Goal: Task Accomplishment & Management: Manage account settings

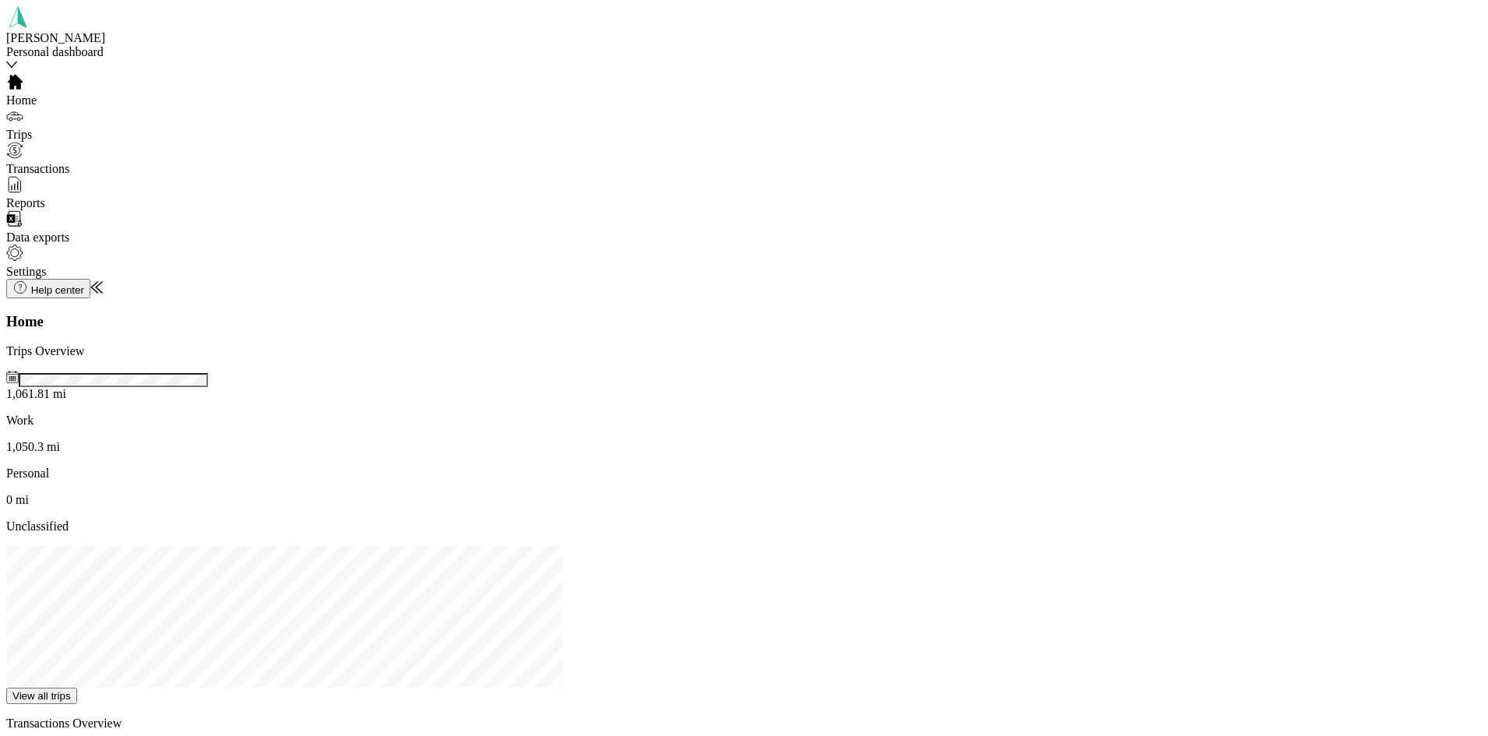
click at [32, 128] on span "Trips" at bounding box center [19, 134] width 26 height 13
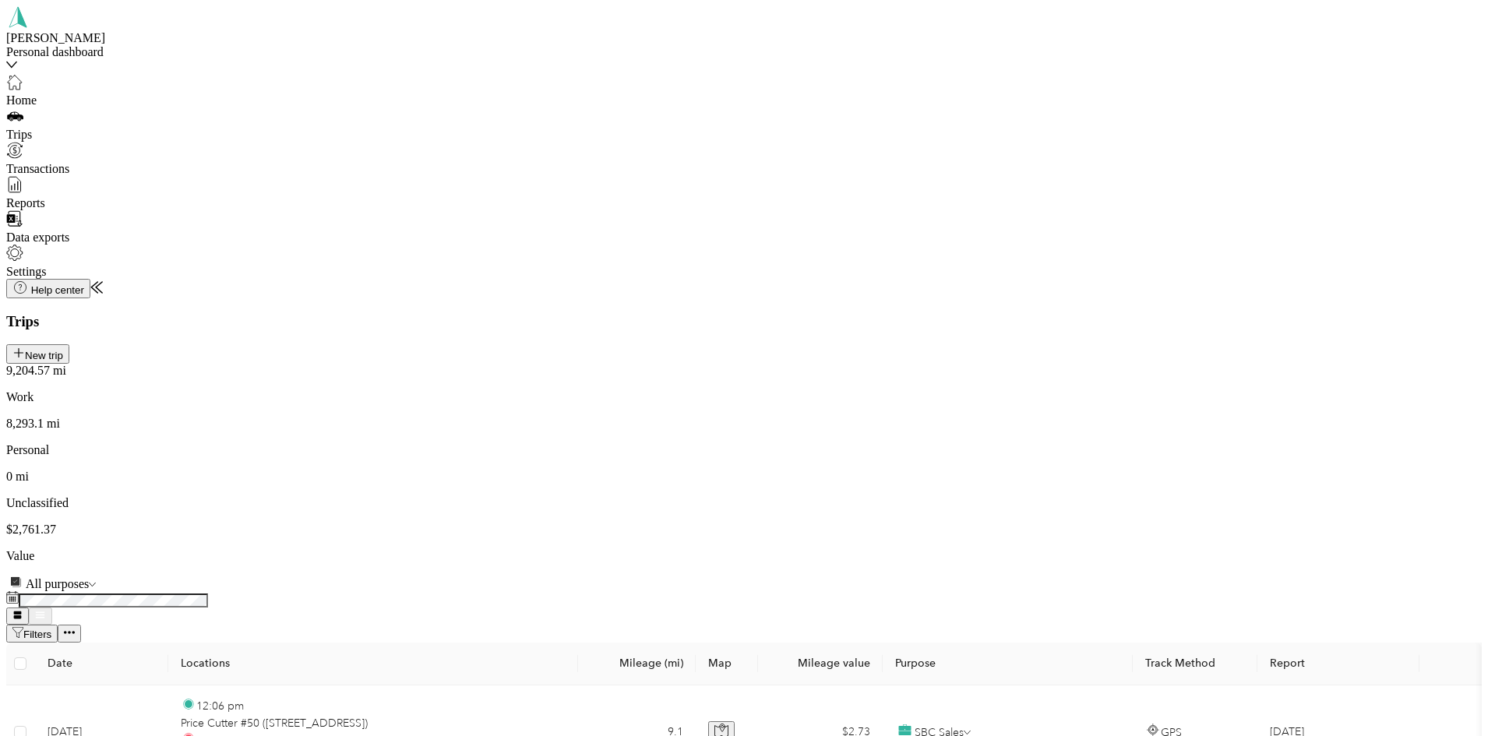
scroll to position [1410, 0]
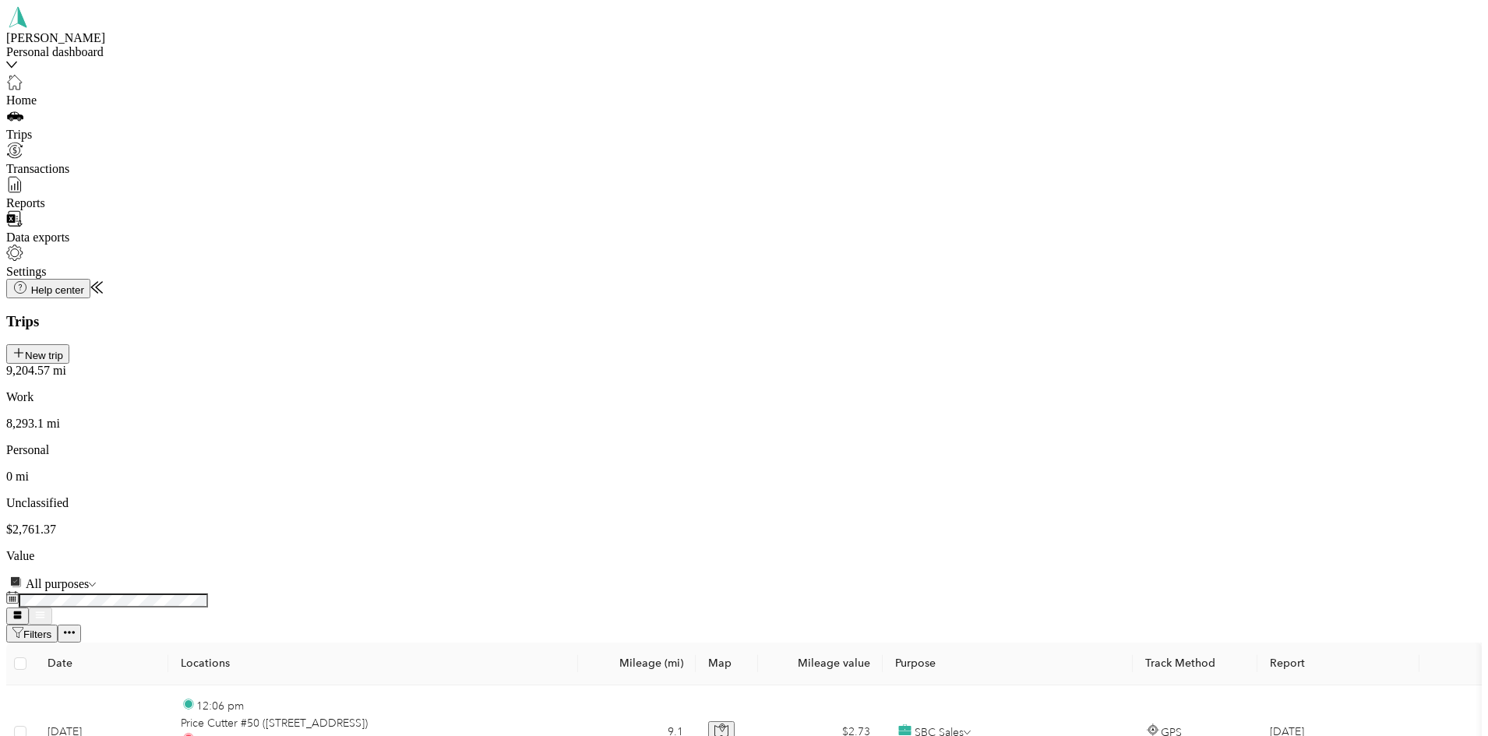
click at [1154, 360] on span "SBC Sales" at bounding box center [1170, 353] width 53 height 13
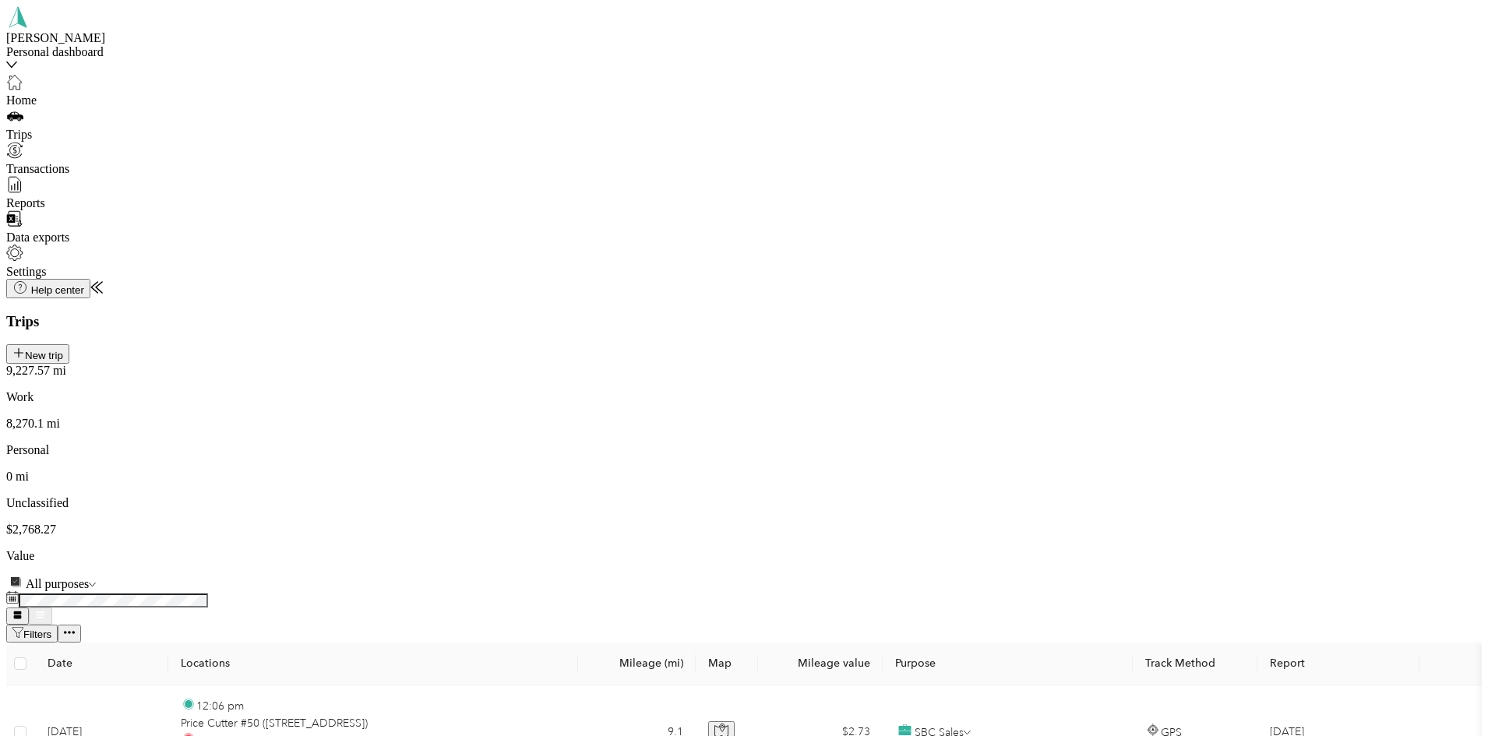
click at [1064, 559] on li "SBC Sales" at bounding box center [1262, 552] width 396 height 14
click at [1137, 457] on div "[STREET_ADDRESS][GEOGRAPHIC_DATA] [STREET_ADDRESS]" at bounding box center [1262, 462] width 396 height 28
click at [1162, 251] on span "Personal" at bounding box center [1165, 244] width 43 height 13
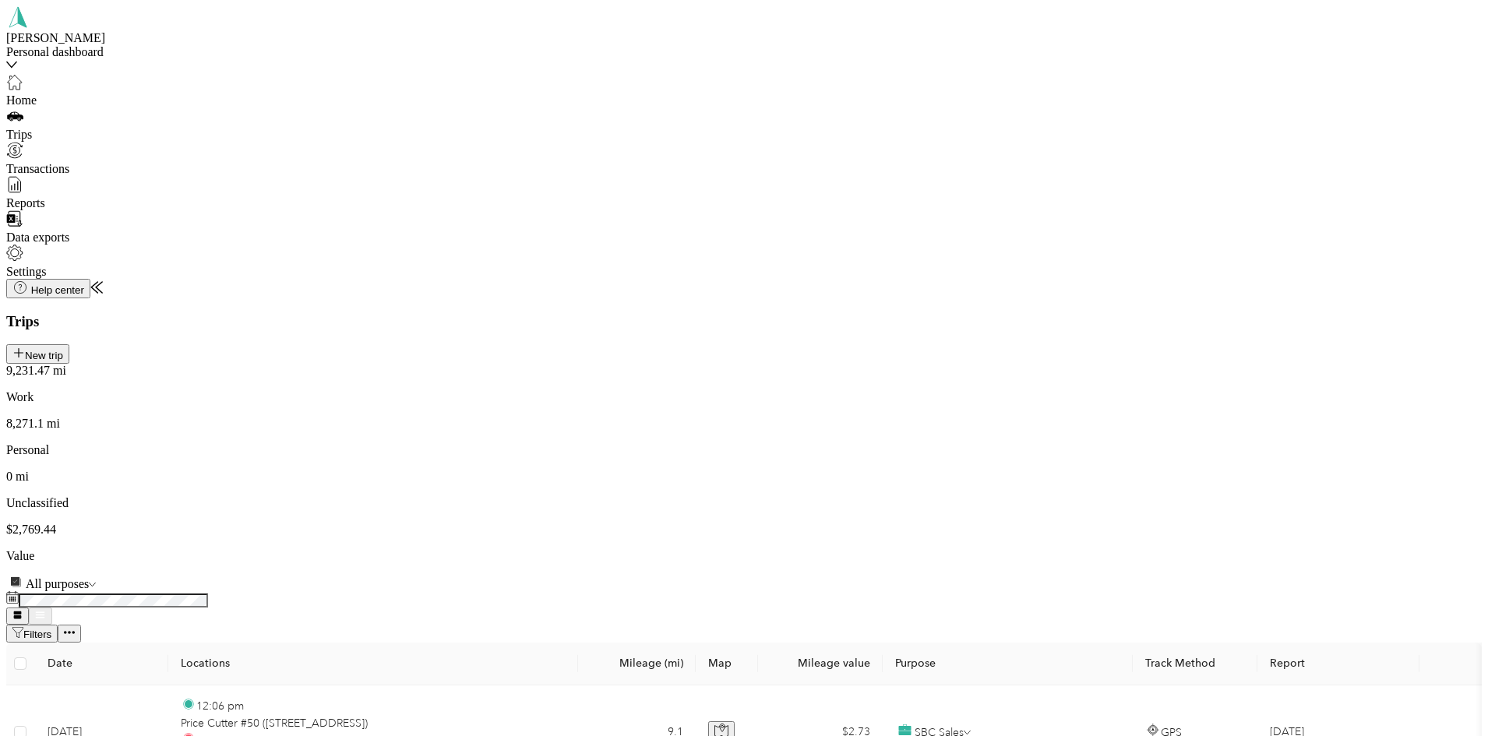
click at [1148, 457] on li "SBC Sales" at bounding box center [1206, 450] width 162 height 16
click at [1131, 384] on span "SBC Sales" at bounding box center [1161, 377] width 72 height 13
click at [1144, 320] on span "SBC Sales" at bounding box center [1170, 313] width 53 height 13
click at [1151, 264] on li "SBC Sales" at bounding box center [1206, 257] width 162 height 16
click at [1149, 196] on span "SBC Sales" at bounding box center [1170, 189] width 53 height 13
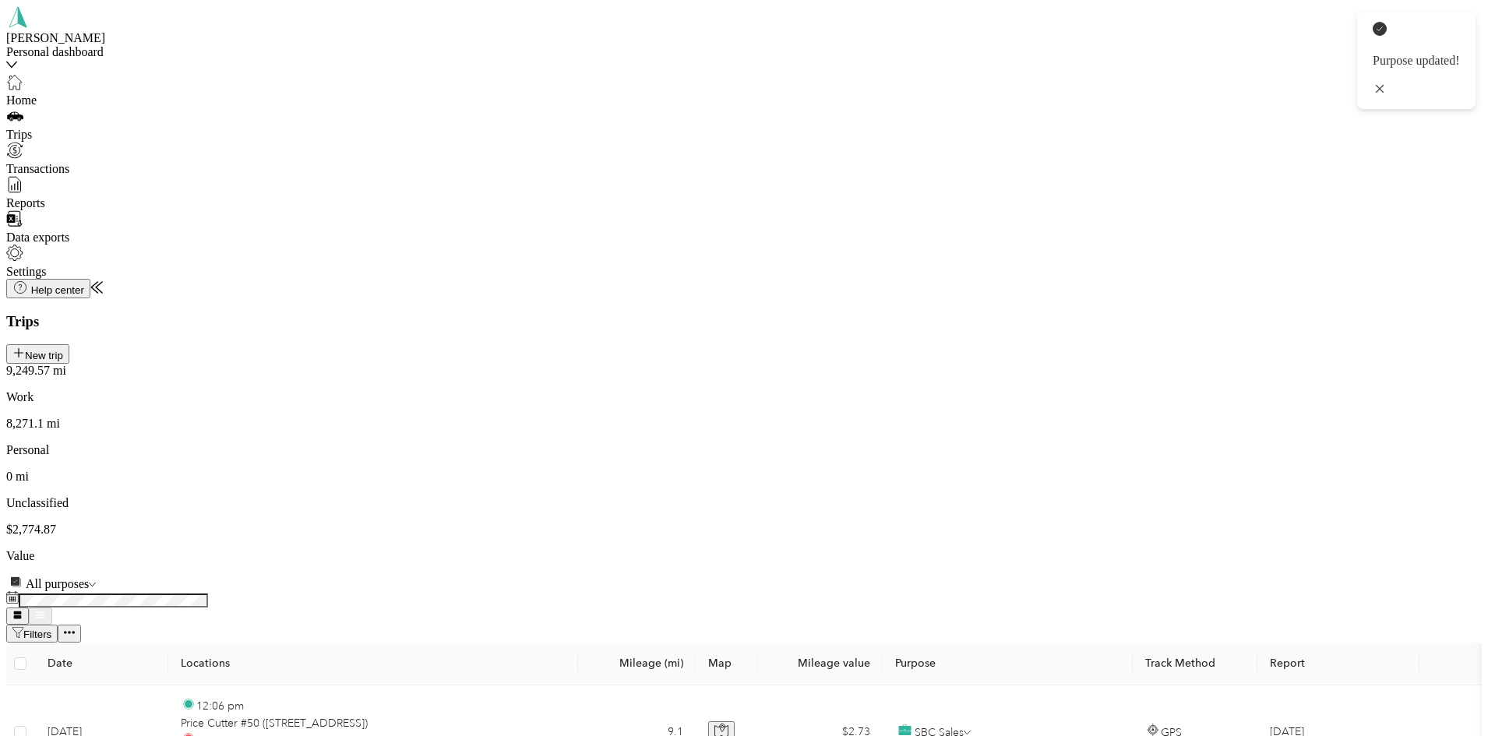
scroll to position [10024, 0]
click at [1149, 477] on span "SBC Sales" at bounding box center [1170, 470] width 53 height 13
click at [1169, 361] on li "Personal" at bounding box center [1206, 354] width 162 height 16
click at [1143, 301] on ol "Marketing Errands/SBC Business SBC Special Event/FMO Ty Iechyd Da Delivery Ty I…" at bounding box center [1190, 232] width 193 height 137
click at [1134, 224] on li "SBC Sales" at bounding box center [1206, 216] width 162 height 16
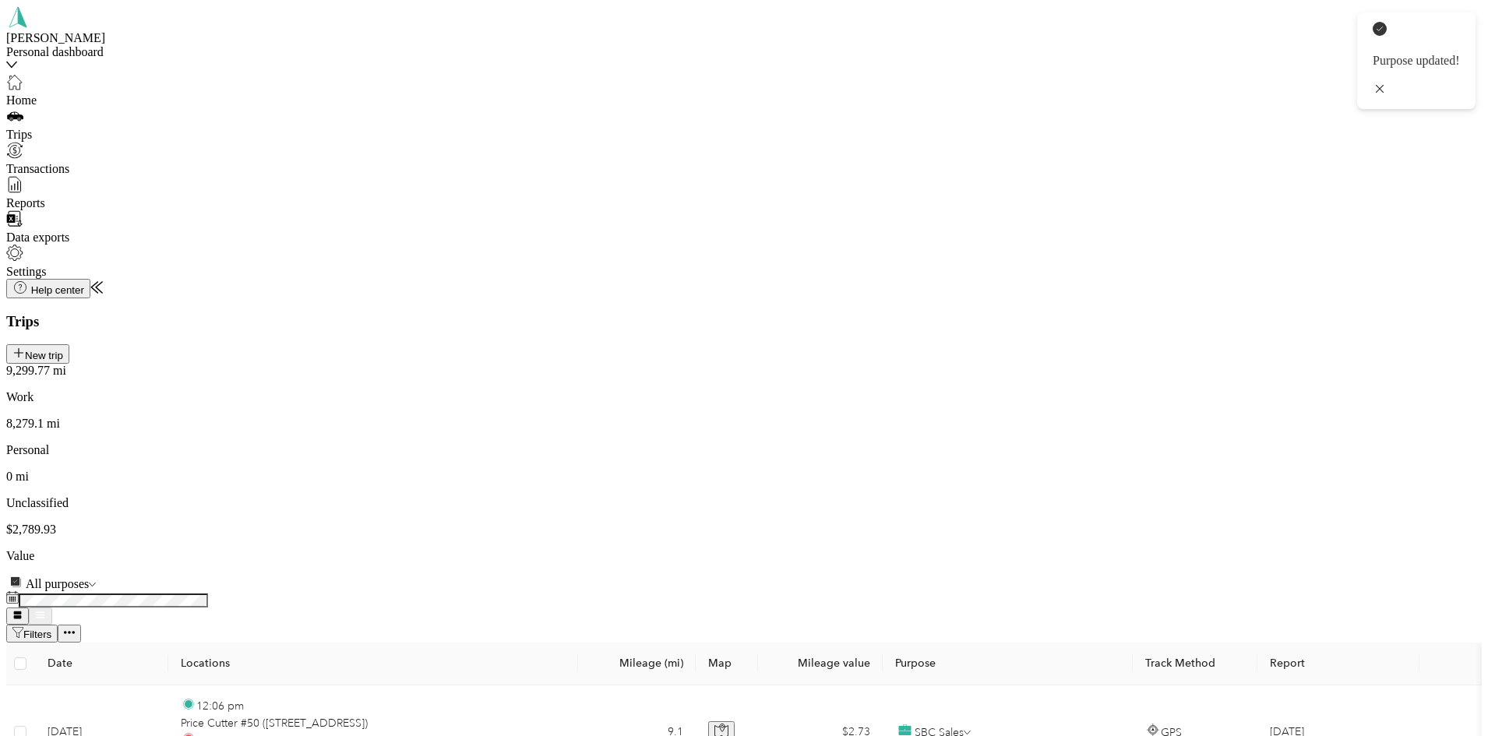
click at [1144, 157] on span "SBC Sales" at bounding box center [1170, 150] width 53 height 13
click at [1150, 432] on li "SBC Sales" at bounding box center [1206, 425] width 162 height 16
click at [1151, 373] on span "SBC Sales" at bounding box center [1170, 366] width 53 height 13
click at [1151, 623] on span "SBC Sales" at bounding box center [1170, 616] width 53 height 13
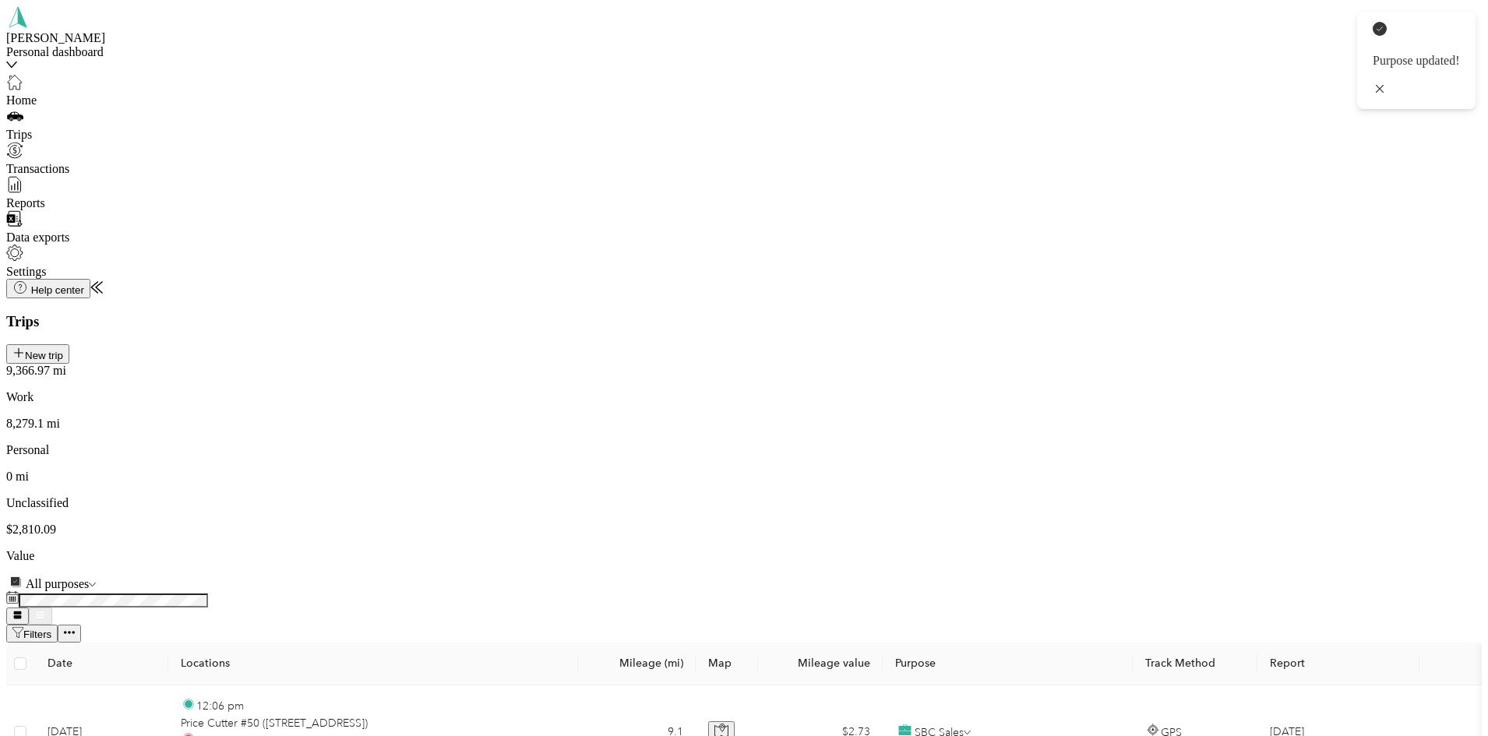
click at [1168, 365] on li "SBC Sales" at bounding box center [1206, 358] width 162 height 16
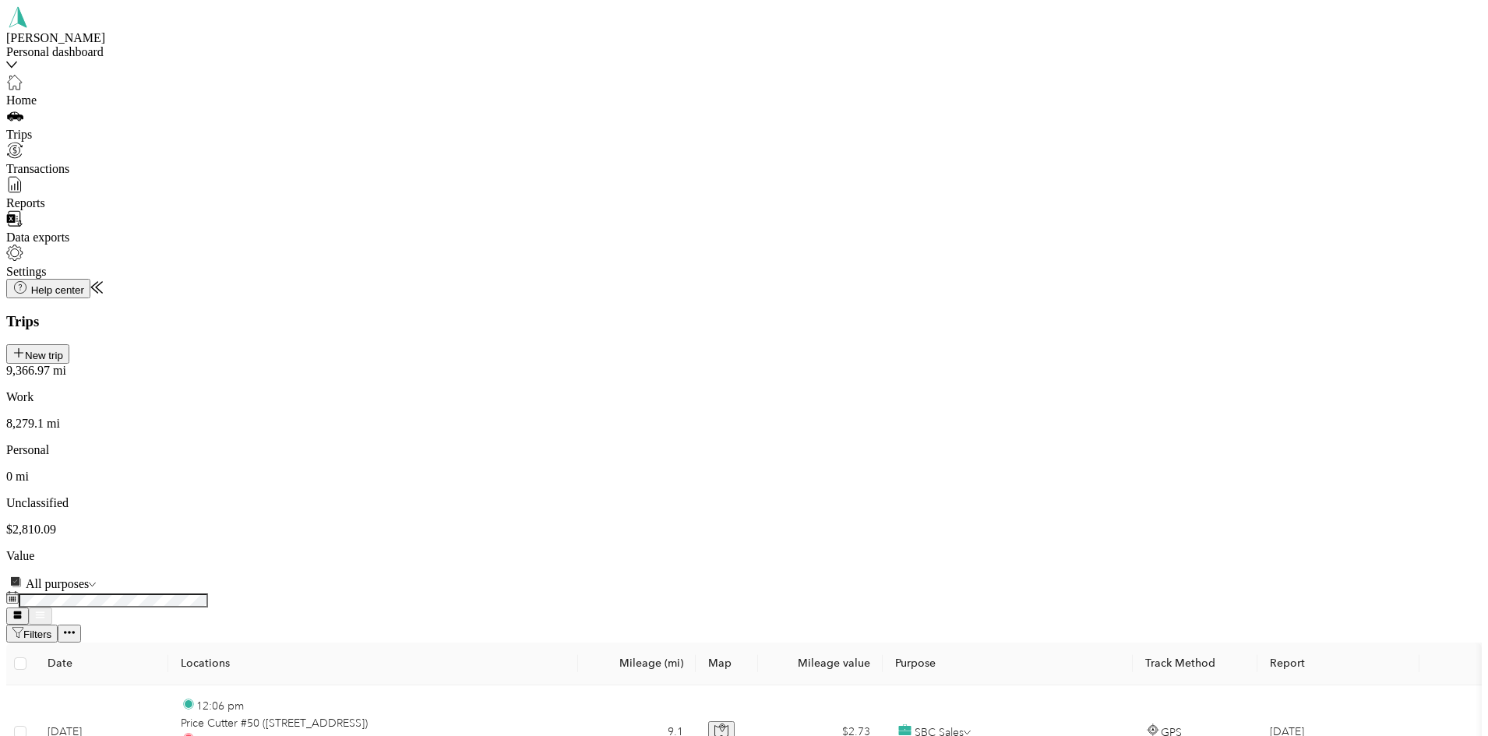
click at [37, 102] on span "Home" at bounding box center [21, 99] width 30 height 13
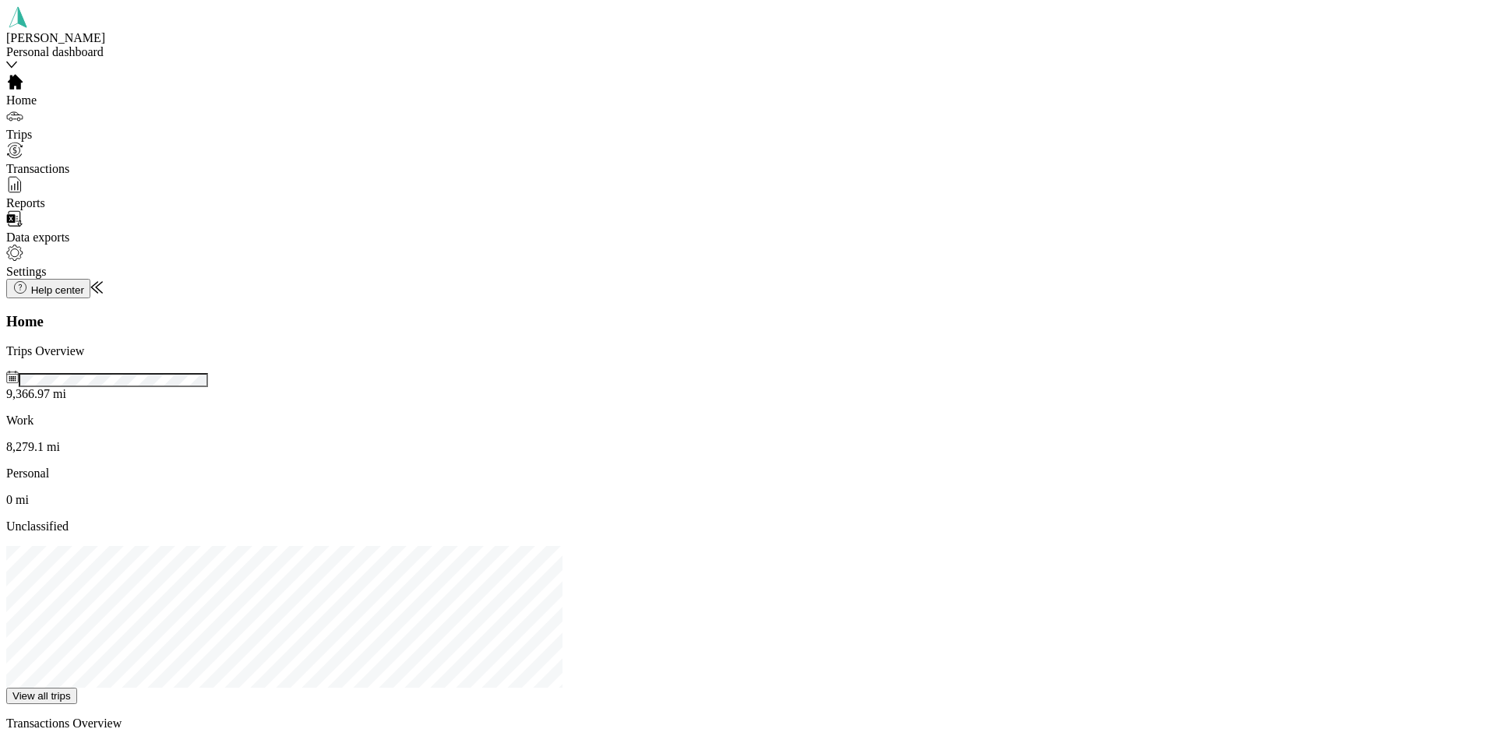
click at [32, 132] on span "Trips" at bounding box center [19, 134] width 26 height 13
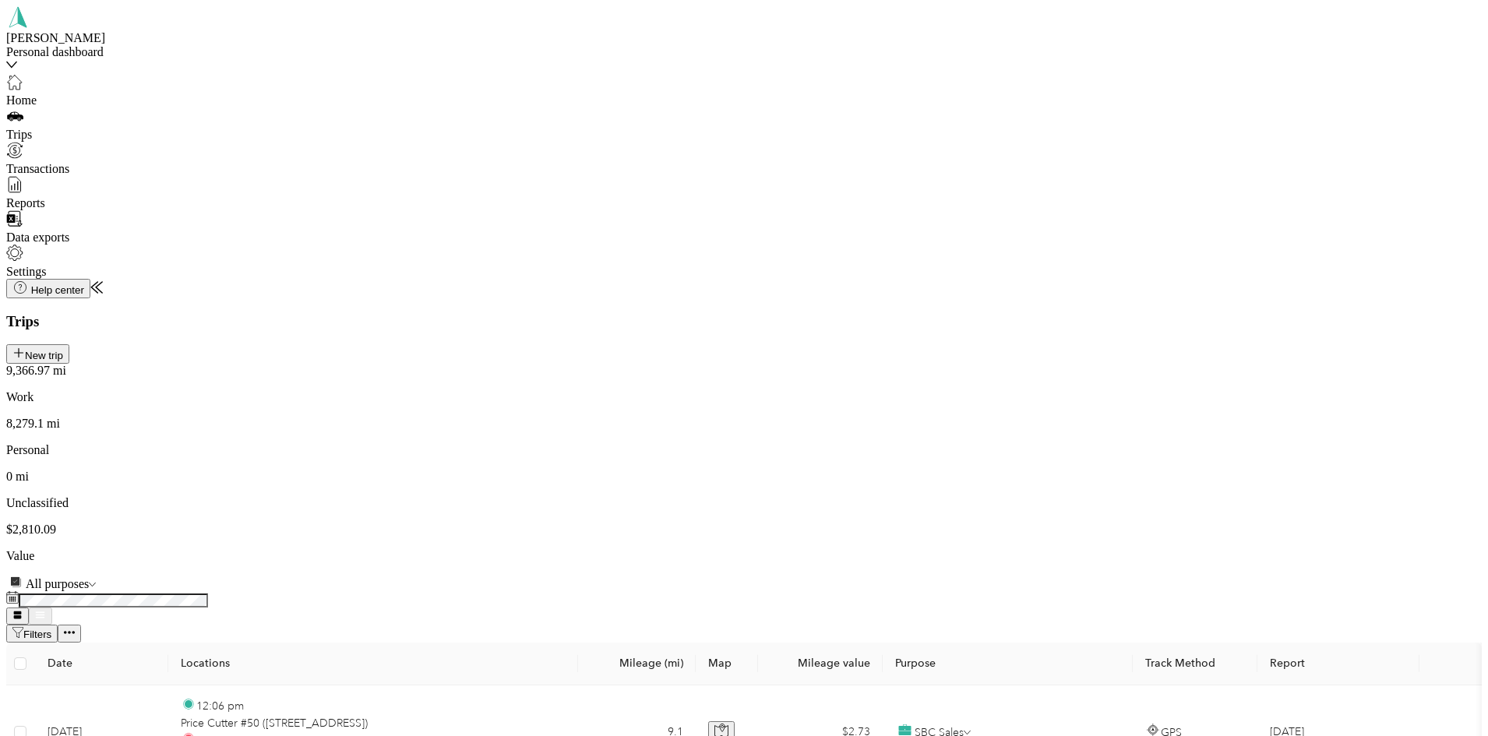
scroll to position [1410, 0]
click at [1271, 563] on li "100 per load" at bounding box center [1286, 570] width 107 height 14
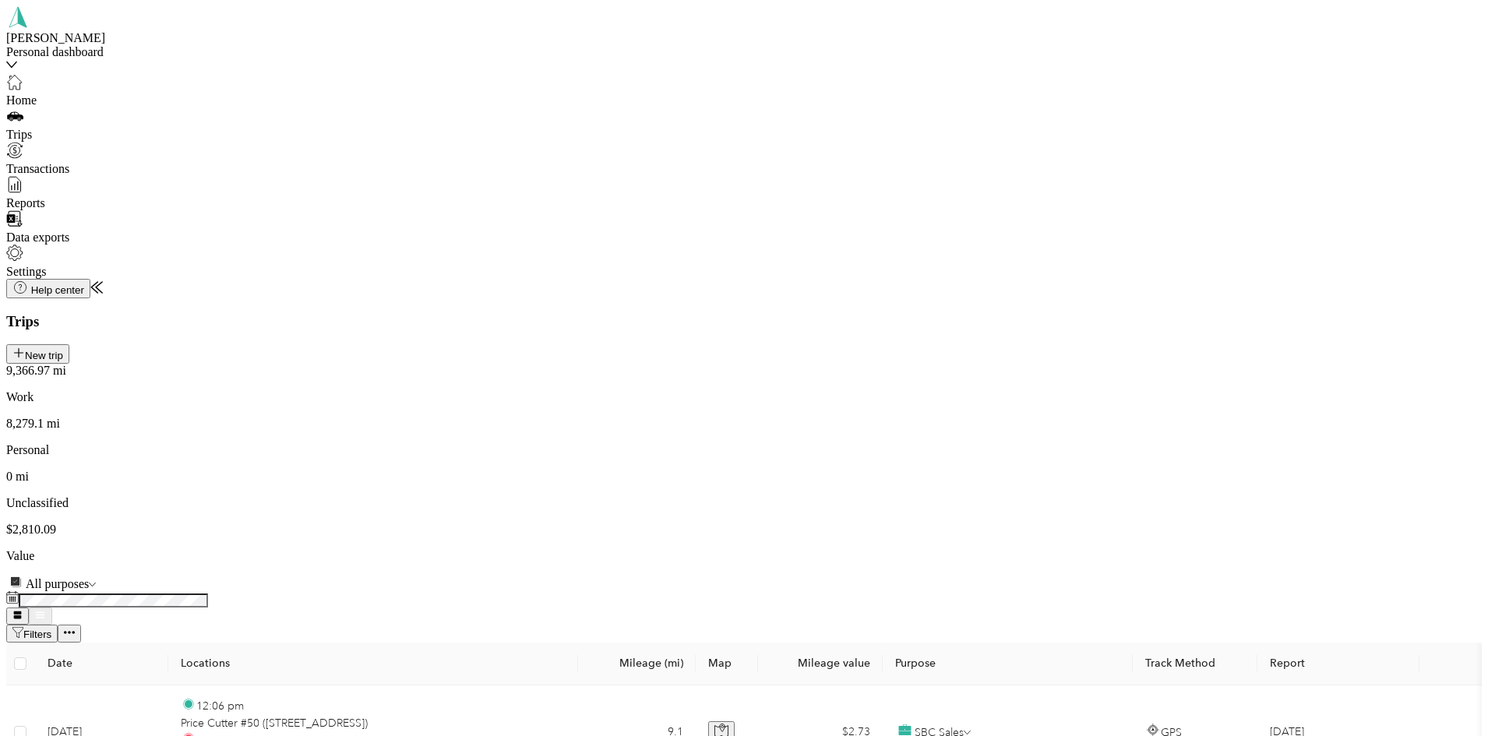
click at [1153, 370] on li "Personal" at bounding box center [1206, 355] width 162 height 30
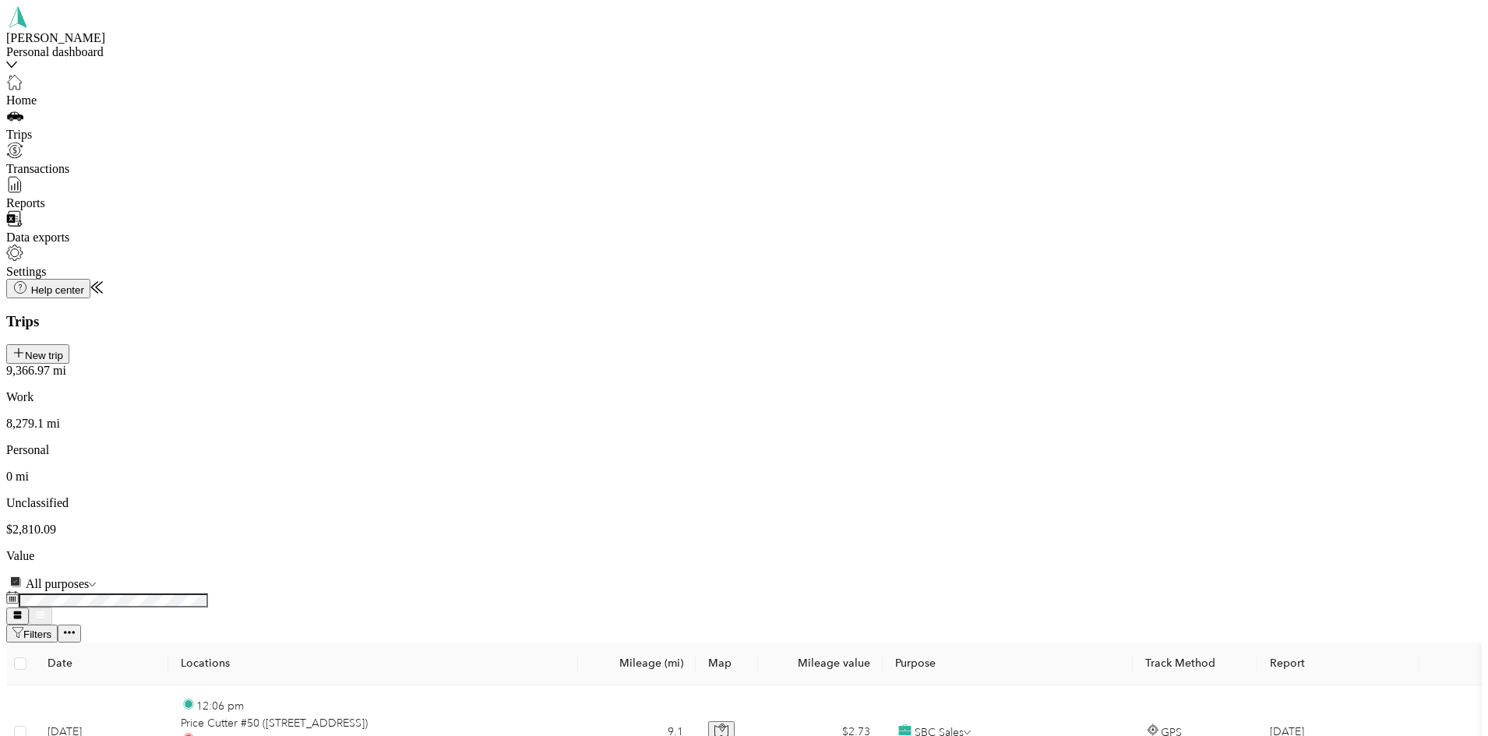
click at [1167, 535] on span "SBC Sales" at bounding box center [1170, 528] width 53 height 13
click at [1176, 477] on span "SBC Sales" at bounding box center [1170, 470] width 53 height 13
click at [1157, 415] on li "SBC Sales" at bounding box center [1206, 408] width 162 height 16
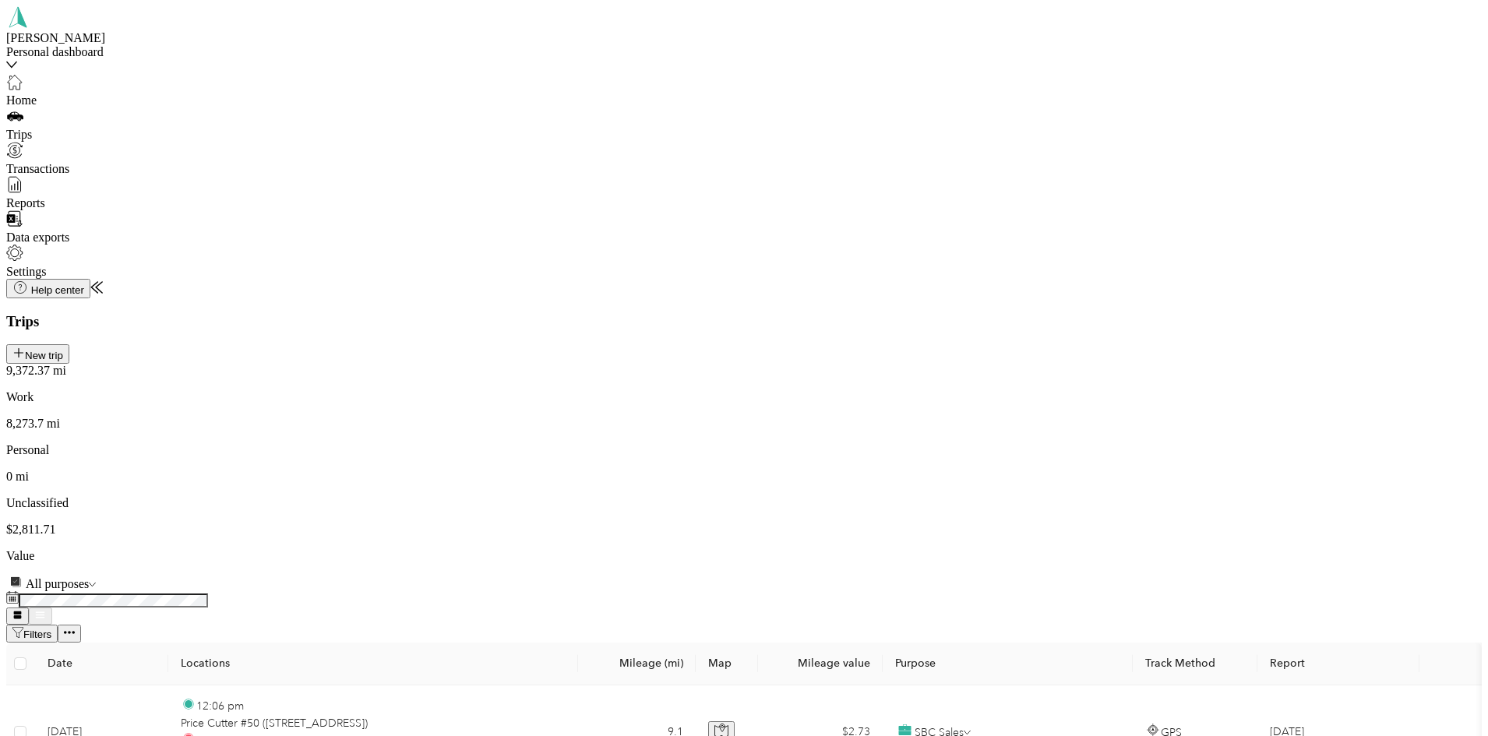
click at [1138, 509] on li "Personal" at bounding box center [1206, 502] width 162 height 16
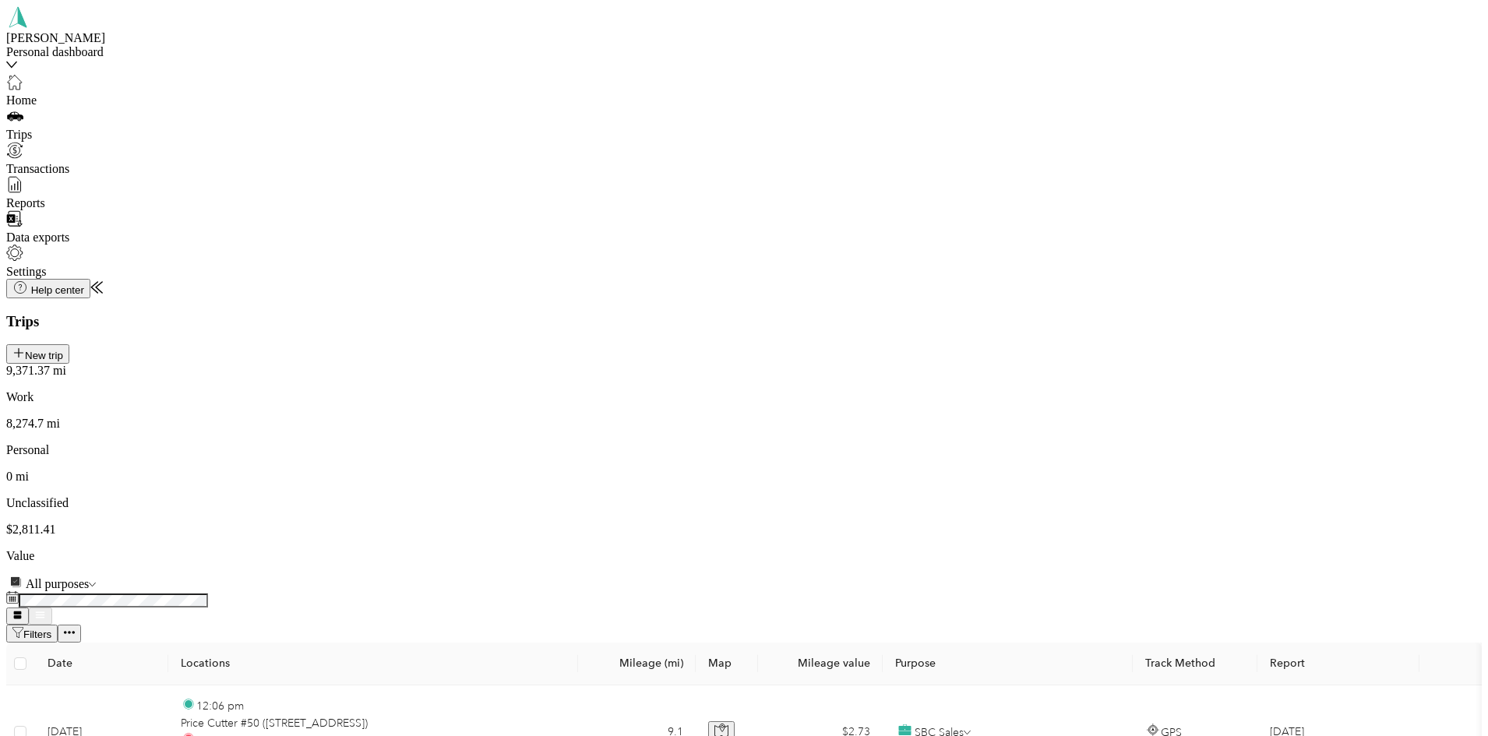
click at [1157, 570] on span "Personal" at bounding box center [1165, 563] width 43 height 13
click at [1146, 445] on span "Personal" at bounding box center [1165, 438] width 43 height 13
click at [1172, 437] on span "Personal" at bounding box center [1165, 430] width 43 height 13
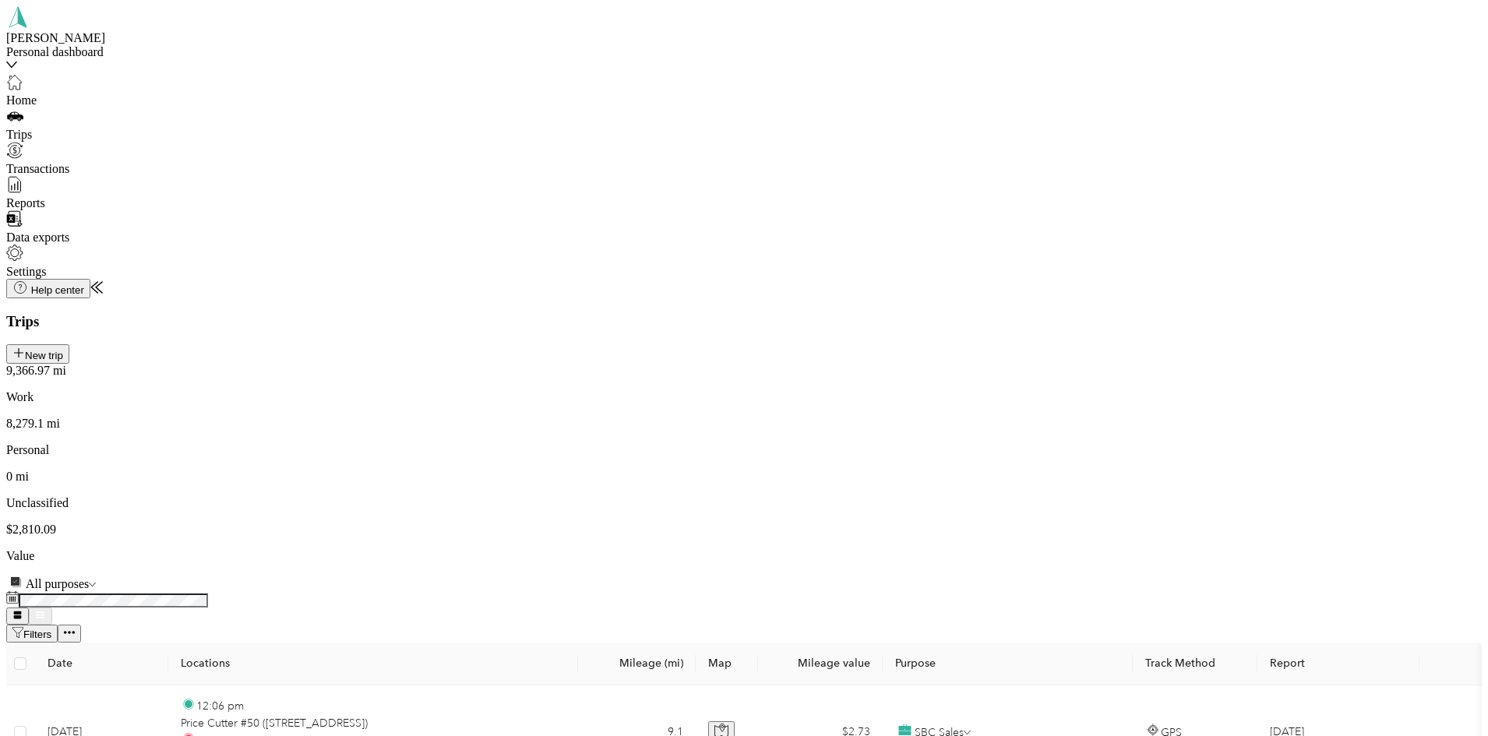
scroll to position [12513, 0]
click at [1147, 298] on span "Personal" at bounding box center [1165, 291] width 43 height 13
click at [1144, 224] on span "SBC Sales" at bounding box center [1170, 216] width 53 height 13
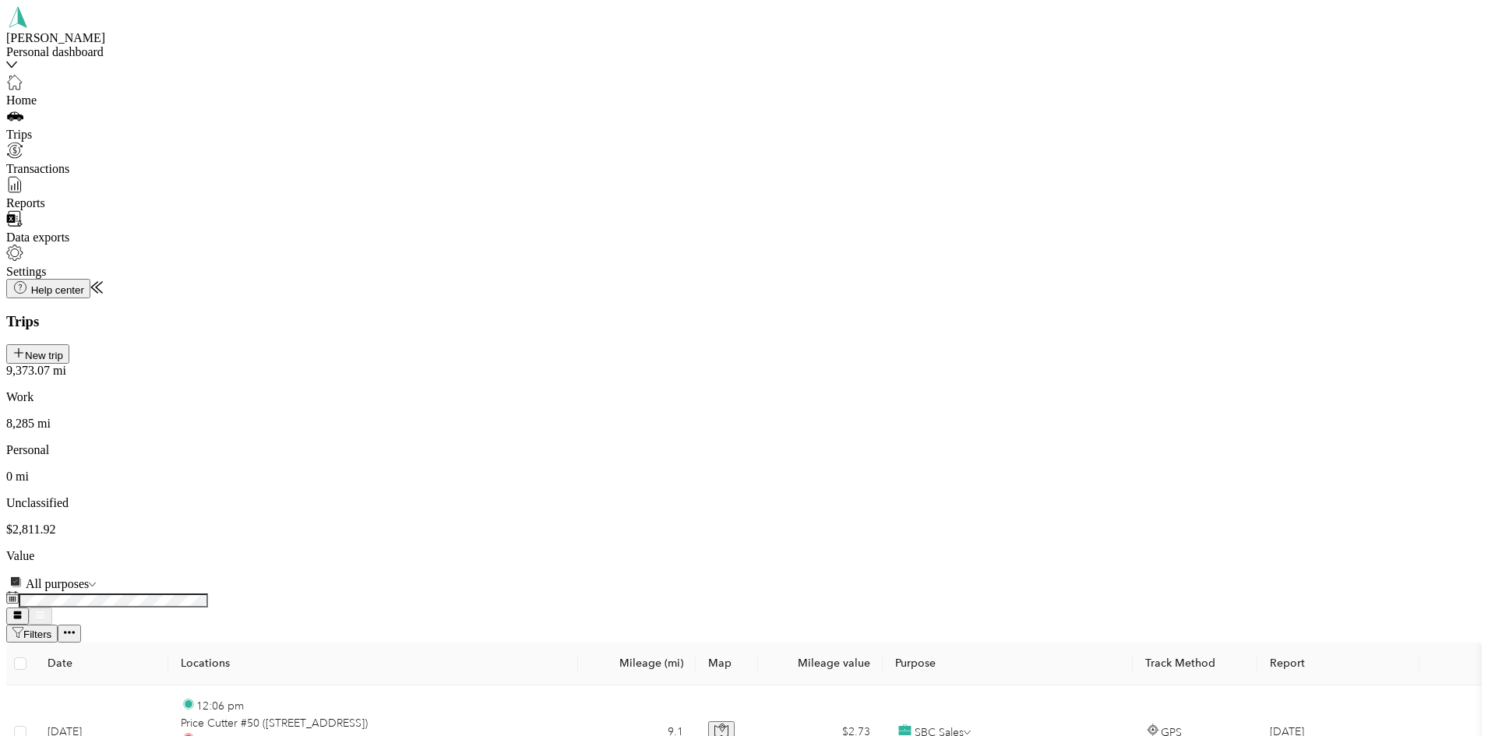
scroll to position [13845, 0]
click at [1138, 497] on li "SBC Sales" at bounding box center [1206, 489] width 162 height 16
click at [1164, 433] on li "SBC Sales" at bounding box center [1206, 426] width 162 height 16
click at [1149, 374] on span "SBC Sales" at bounding box center [1170, 367] width 53 height 13
click at [1155, 304] on span "SBC Sales" at bounding box center [1170, 297] width 53 height 13
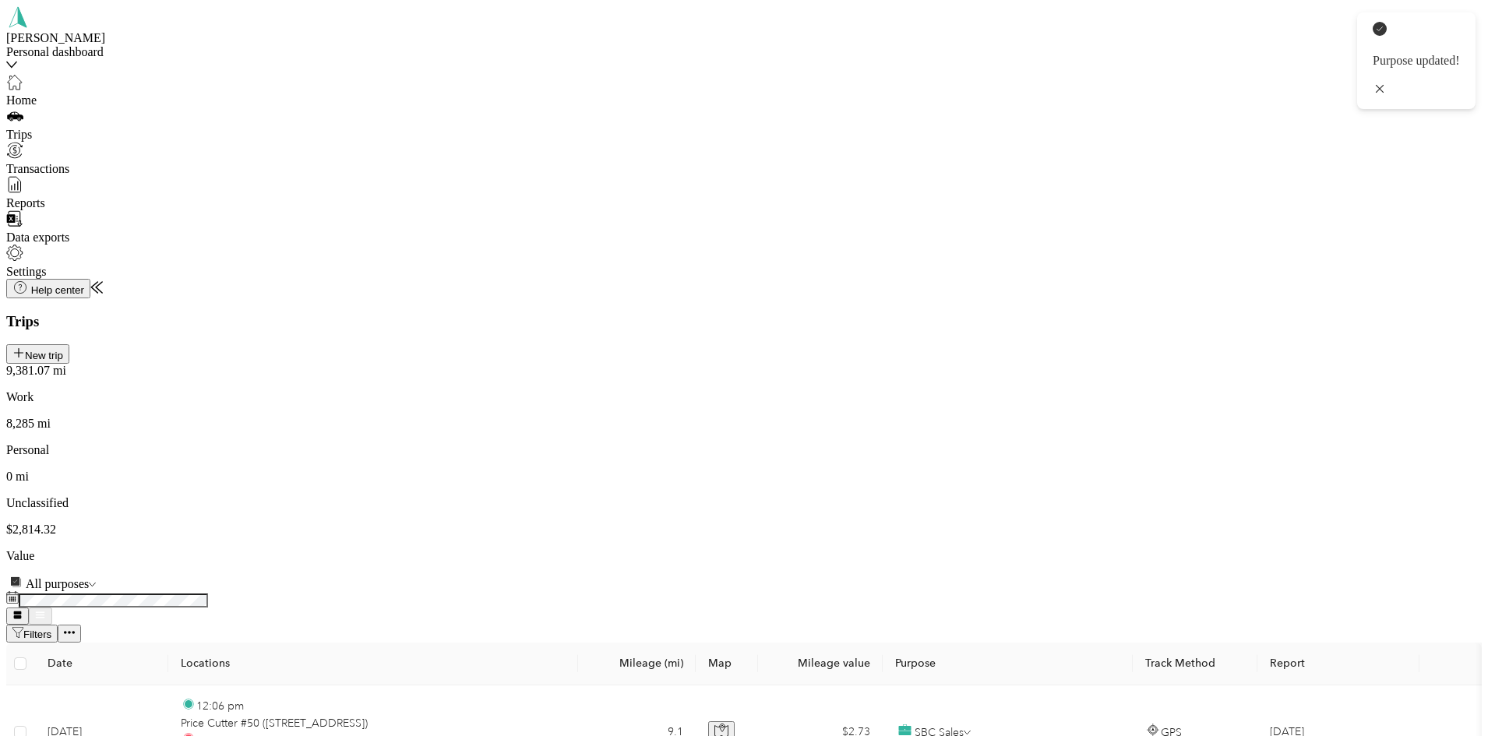
click at [1151, 246] on span "SBC Sales" at bounding box center [1170, 239] width 53 height 13
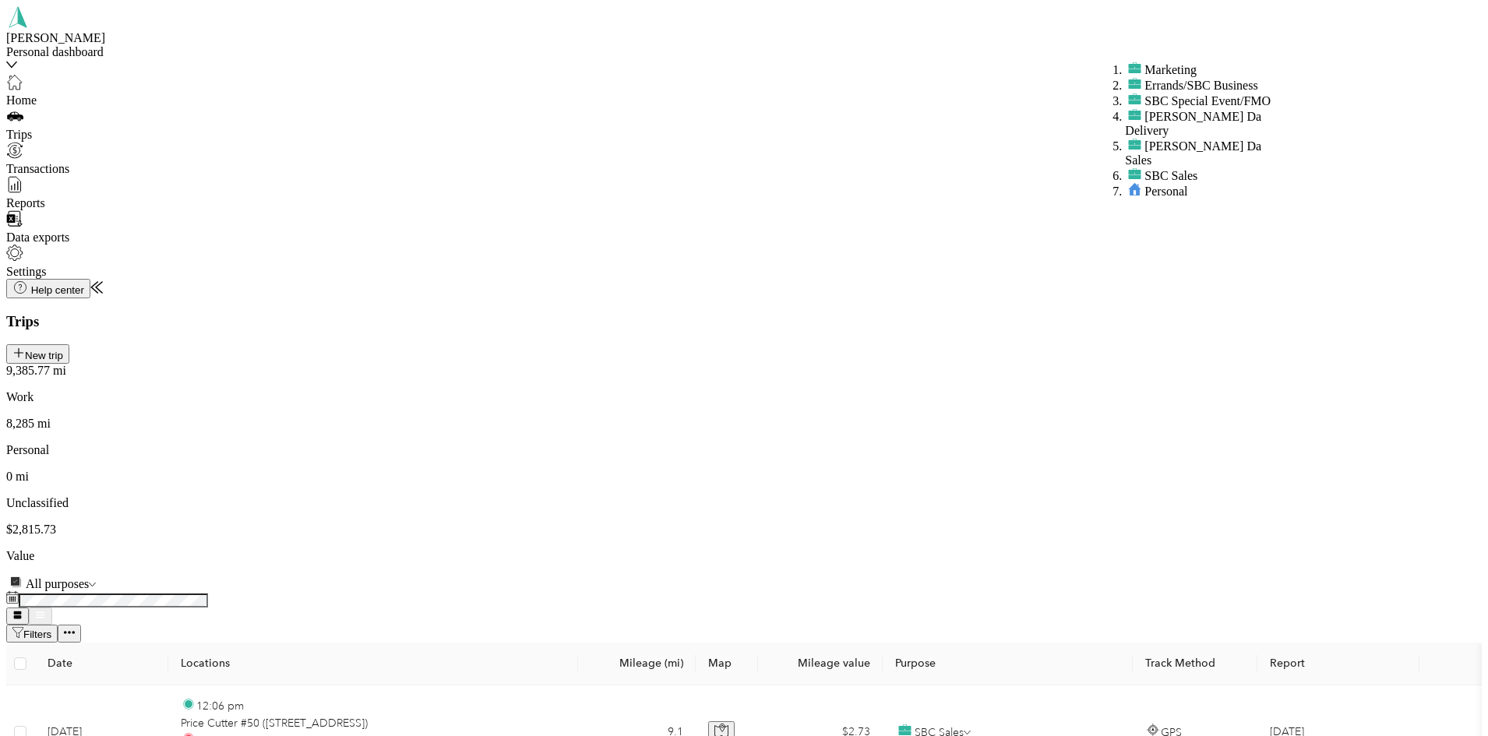
click at [1144, 198] on span "Personal" at bounding box center [1165, 191] width 43 height 13
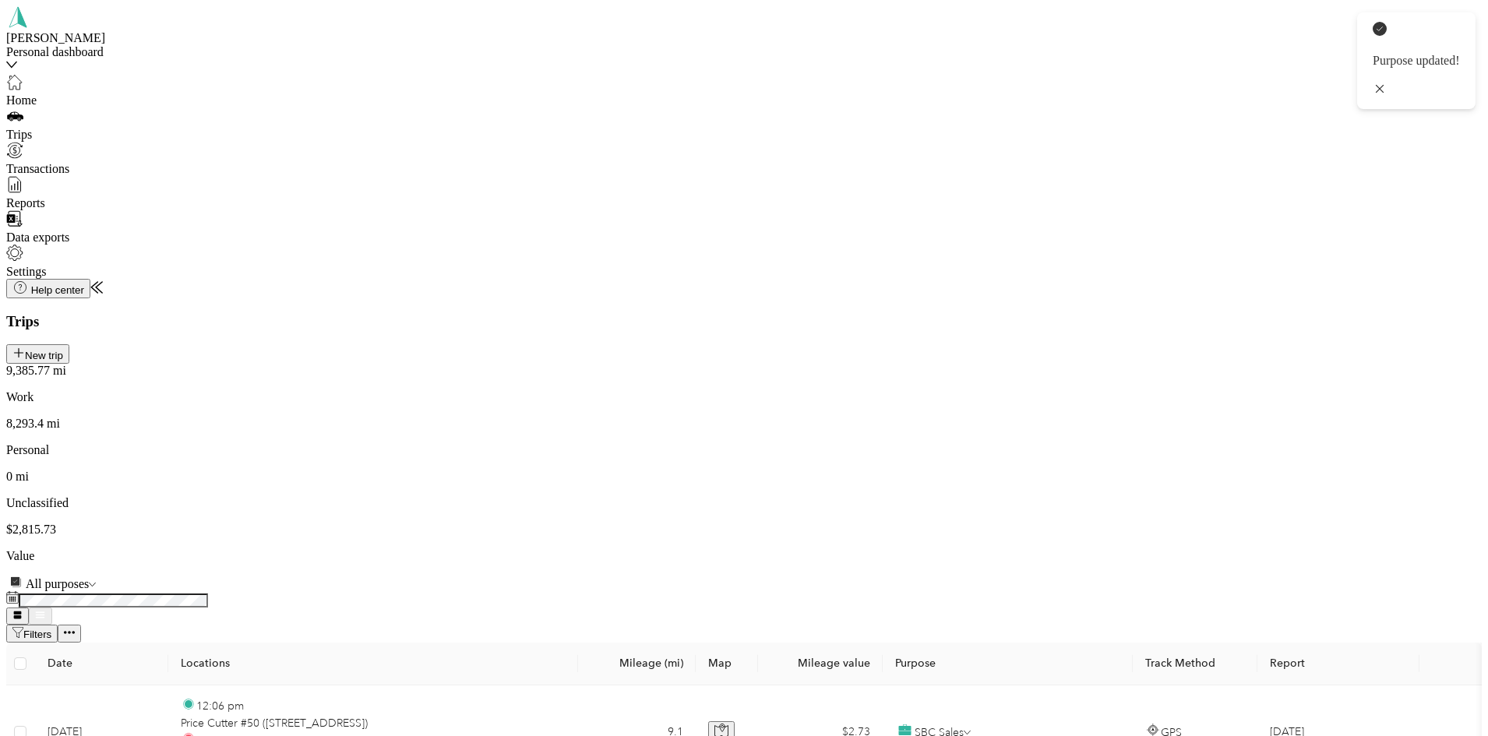
click at [1144, 239] on span "SBC Sales" at bounding box center [1170, 232] width 53 height 13
click at [1144, 447] on span "Personal" at bounding box center [1165, 440] width 43 height 13
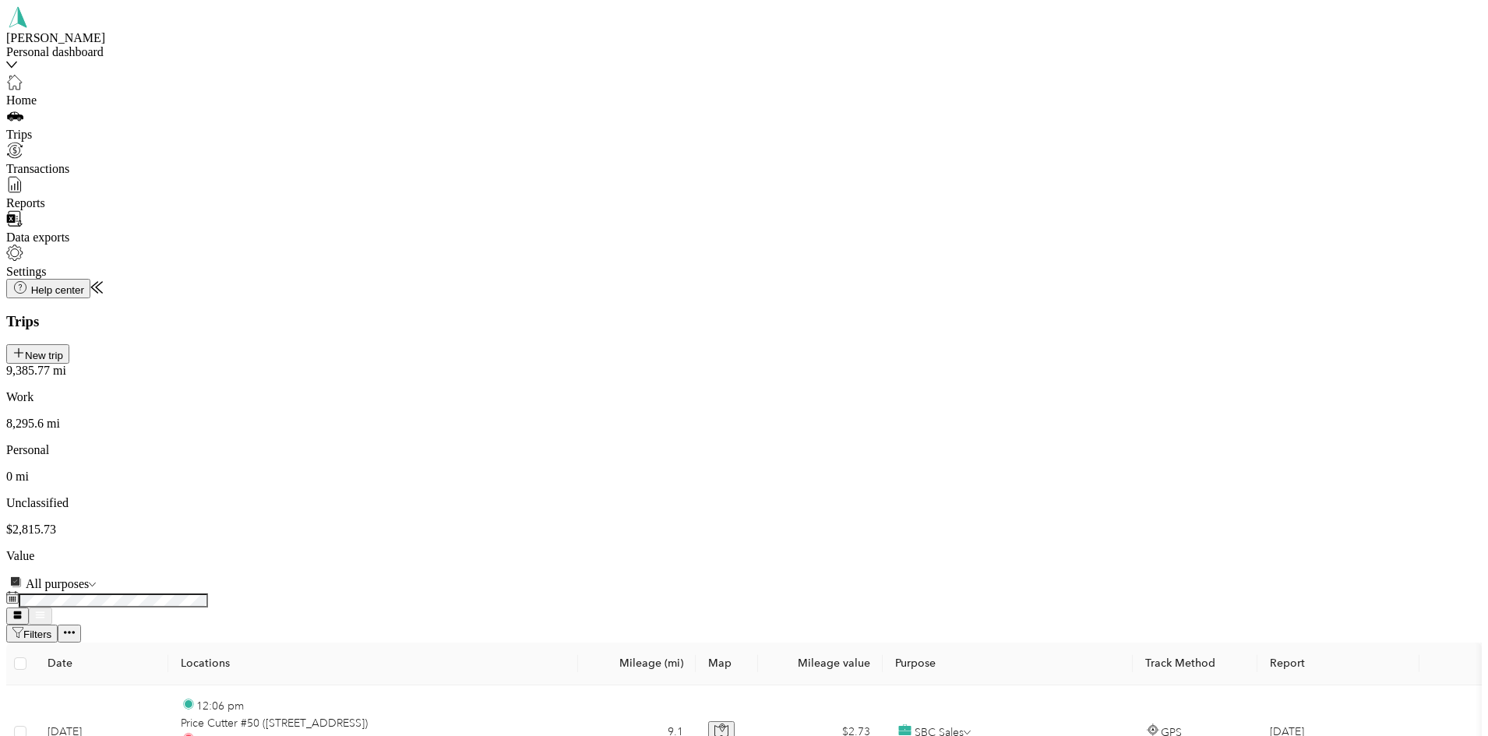
click at [1154, 303] on span "SBC Sales" at bounding box center [1170, 296] width 53 height 13
click at [1151, 236] on li "SBC Sales" at bounding box center [1206, 228] width 162 height 16
click at [1153, 179] on li "SBC Sales" at bounding box center [1206, 172] width 162 height 16
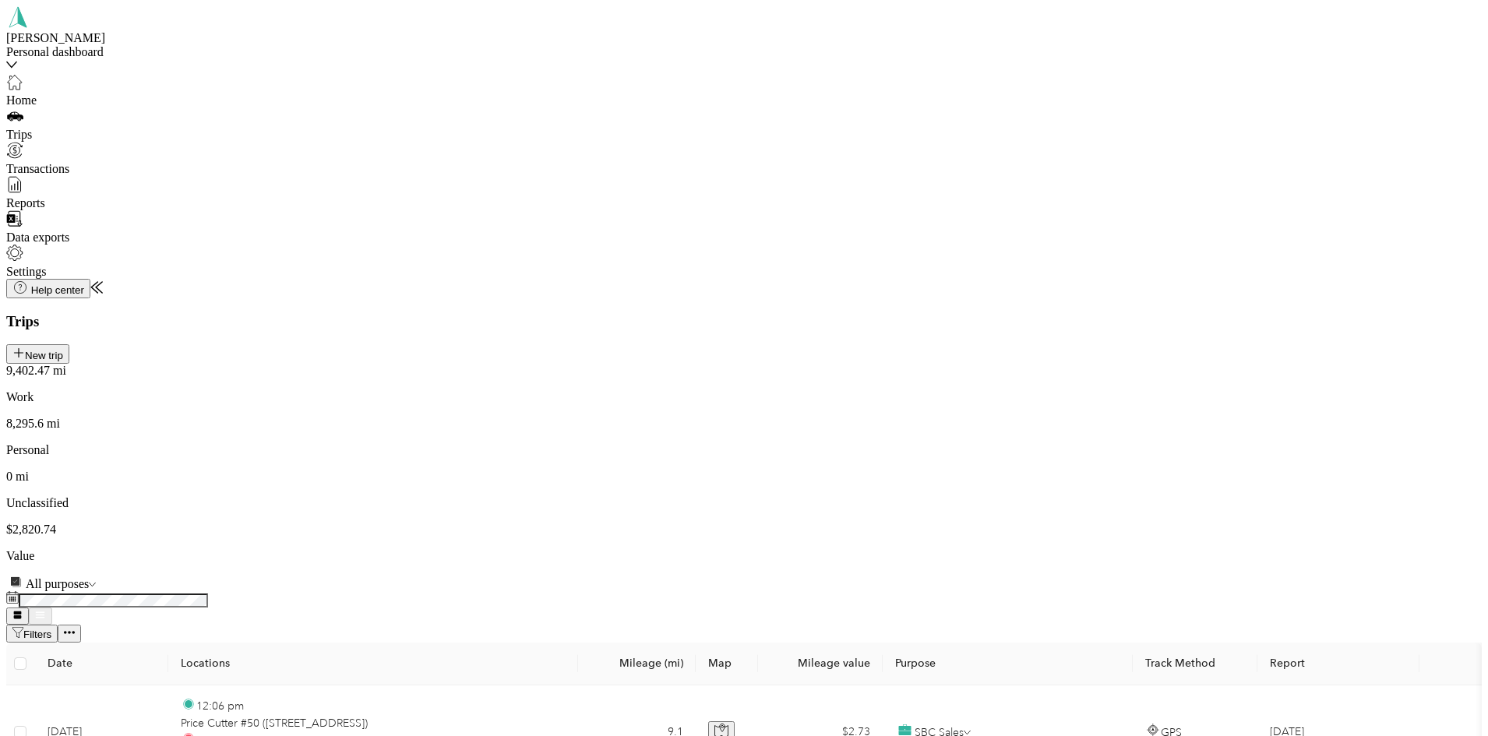
click at [1148, 433] on li "Personal" at bounding box center [1206, 426] width 162 height 16
click at [1193, 489] on div "Hyvee Battlefield Hyvee Liquor Dept., [STREET_ADDRESS][US_STATE]" at bounding box center [1262, 496] width 396 height 28
click at [1064, 565] on div "SBC Sales" at bounding box center [1262, 558] width 396 height 14
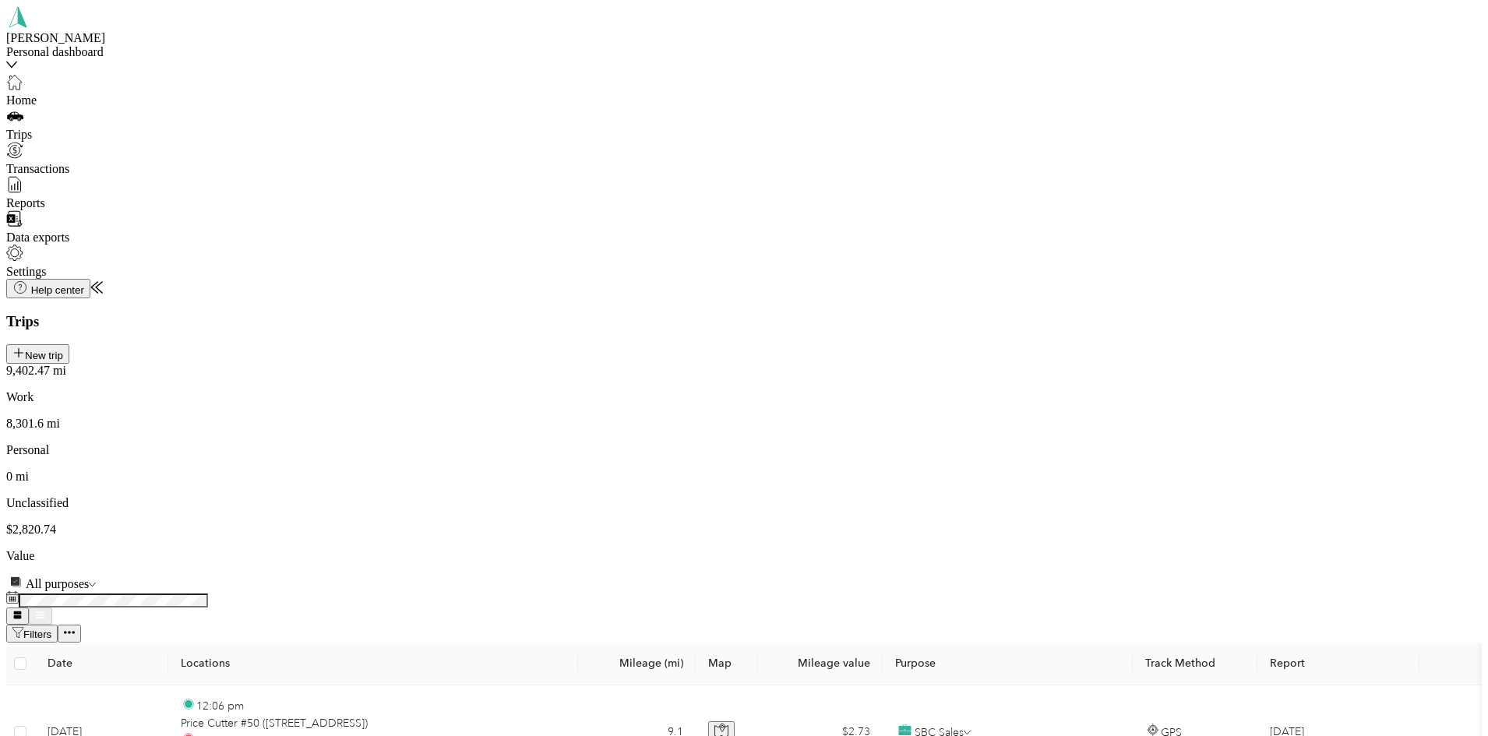
click at [1158, 231] on span "SBC Sales" at bounding box center [1170, 224] width 53 height 13
click at [1145, 164] on span "SBC Sales" at bounding box center [1170, 157] width 53 height 13
click at [1145, 538] on span "Personal" at bounding box center [1165, 530] width 43 height 13
click at [1155, 485] on span "SBC Sales" at bounding box center [1170, 478] width 53 height 13
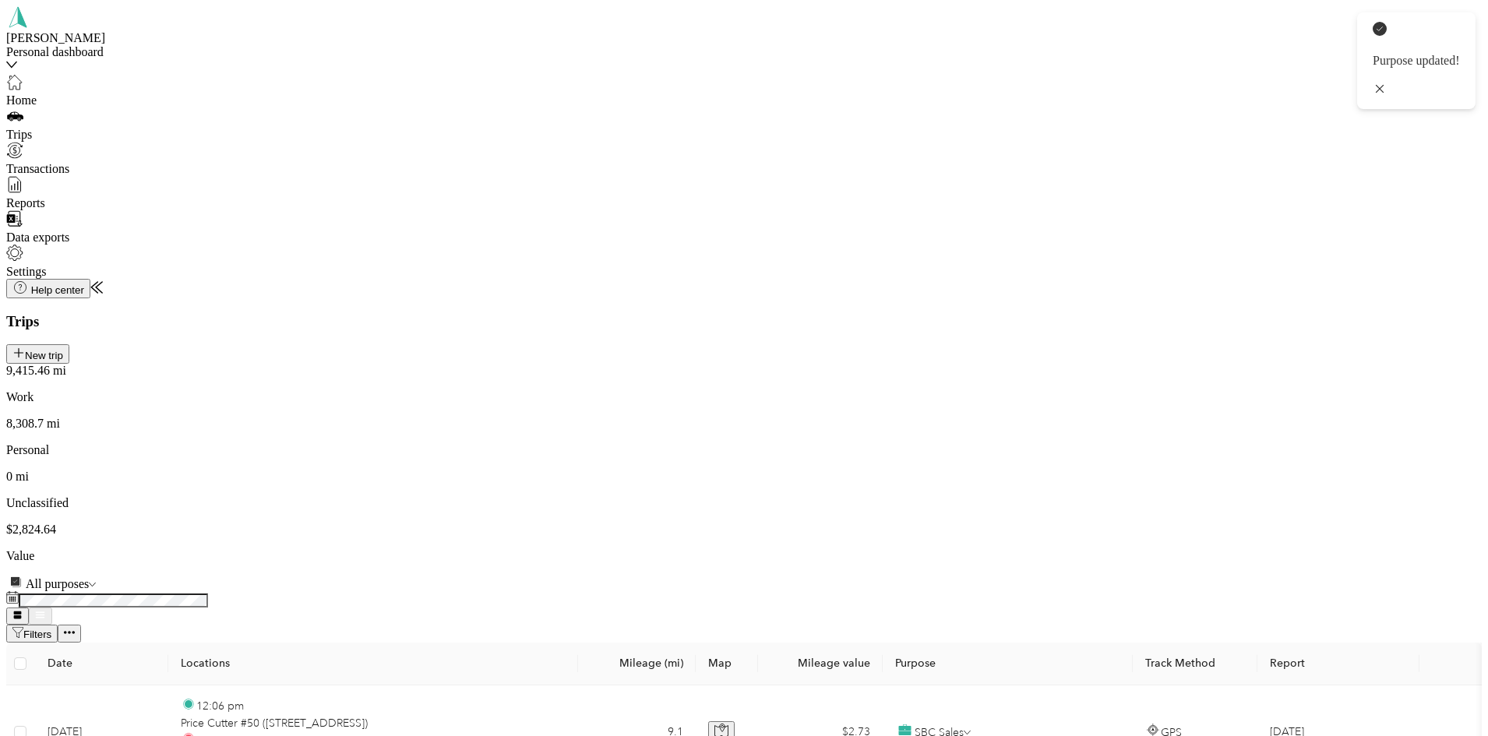
click at [1151, 425] on span "SBC Sales" at bounding box center [1170, 418] width 53 height 13
click at [1138, 355] on li "SBC Sales" at bounding box center [1206, 348] width 162 height 16
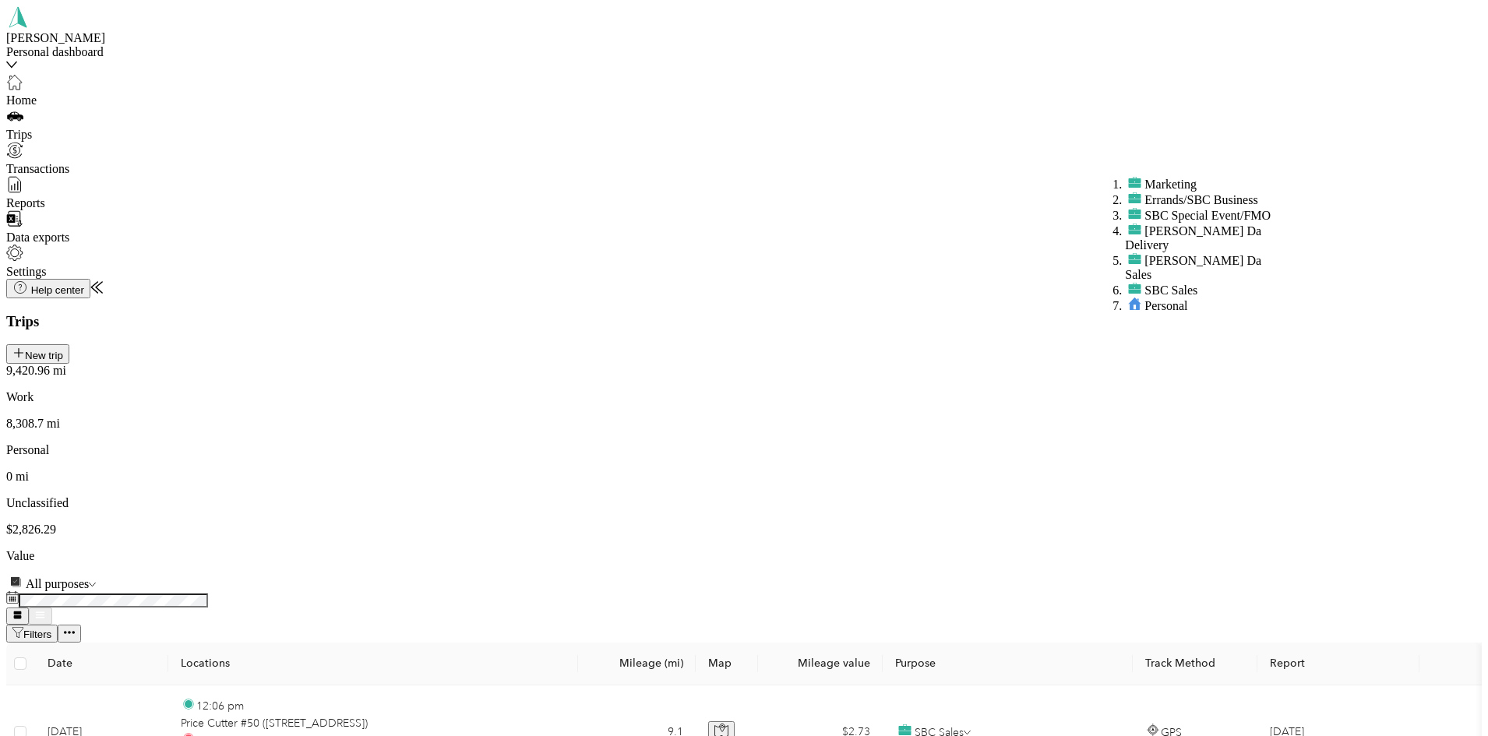
click at [1148, 312] on span "Personal" at bounding box center [1165, 305] width 43 height 13
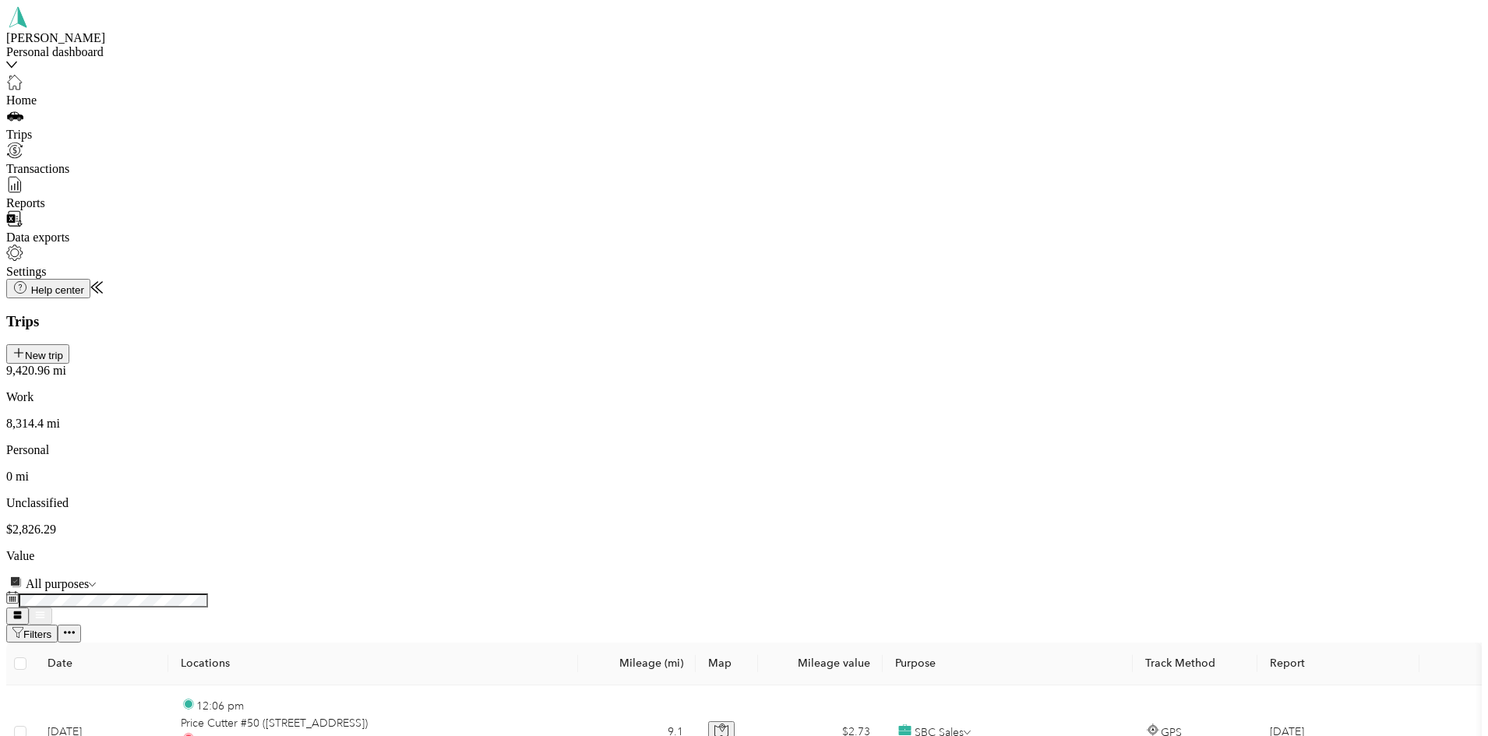
click at [1166, 162] on span "SBC Sales" at bounding box center [1170, 155] width 53 height 13
click at [1156, 474] on li "Personal" at bounding box center [1206, 466] width 162 height 16
click at [1163, 598] on span "SBC Sales" at bounding box center [1170, 591] width 53 height 13
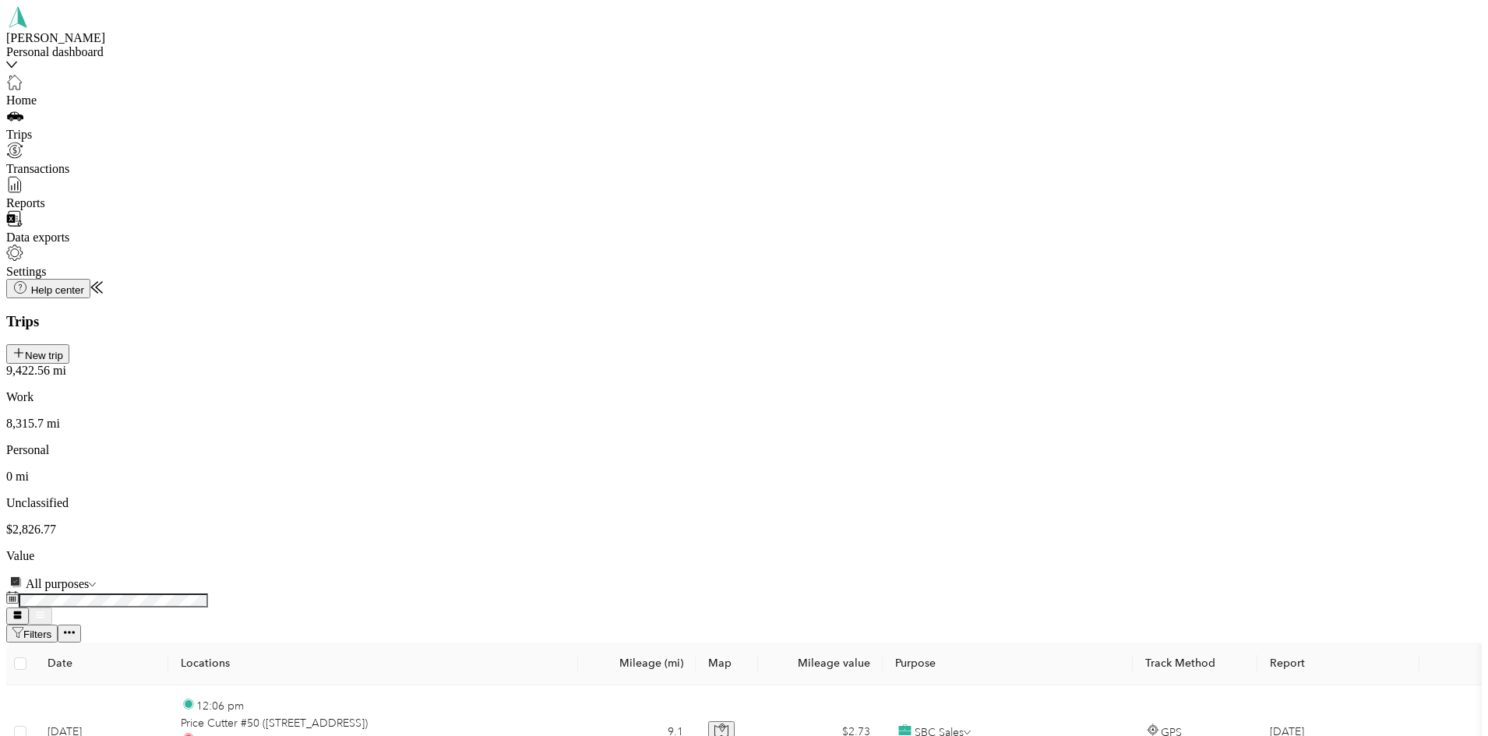
click at [1158, 658] on li "SBC Sales" at bounding box center [1206, 650] width 162 height 16
click at [1148, 535] on span "SBC Sales" at bounding box center [1170, 528] width 53 height 13
click at [1151, 473] on li "SBC Sales" at bounding box center [1206, 465] width 162 height 16
click at [1145, 417] on span "Personal" at bounding box center [1165, 410] width 43 height 13
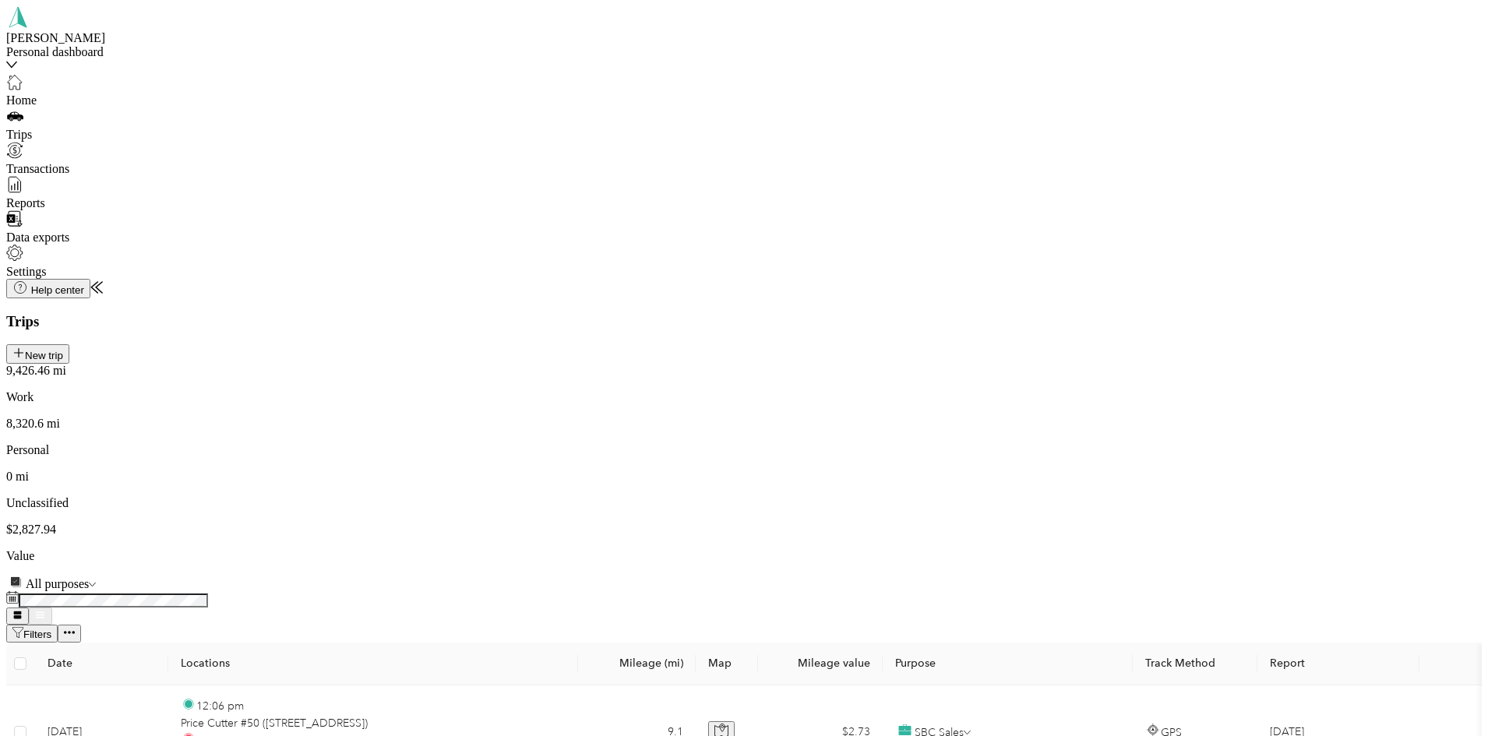
click at [1151, 355] on span "Personal" at bounding box center [1165, 348] width 43 height 13
click at [1139, 231] on li "Personal" at bounding box center [1206, 224] width 162 height 16
click at [1156, 360] on span "Personal" at bounding box center [1165, 353] width 43 height 13
click at [1165, 643] on span "SBC Sales" at bounding box center [1170, 635] width 53 height 13
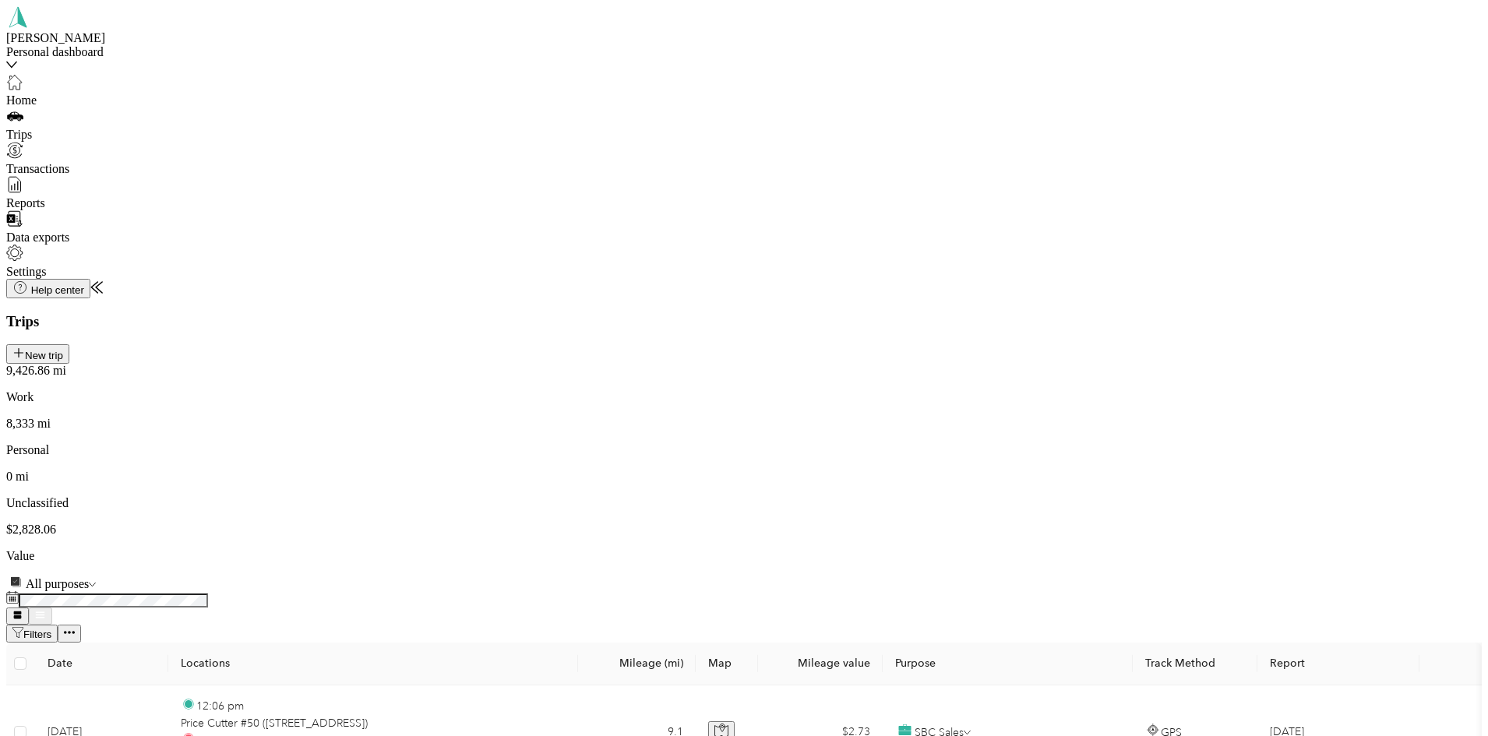
click at [1156, 592] on li "Personal" at bounding box center [1206, 584] width 162 height 16
click at [1153, 533] on span "Personal" at bounding box center [1165, 526] width 43 height 13
click at [1144, 628] on span "Personal" at bounding box center [1165, 621] width 43 height 13
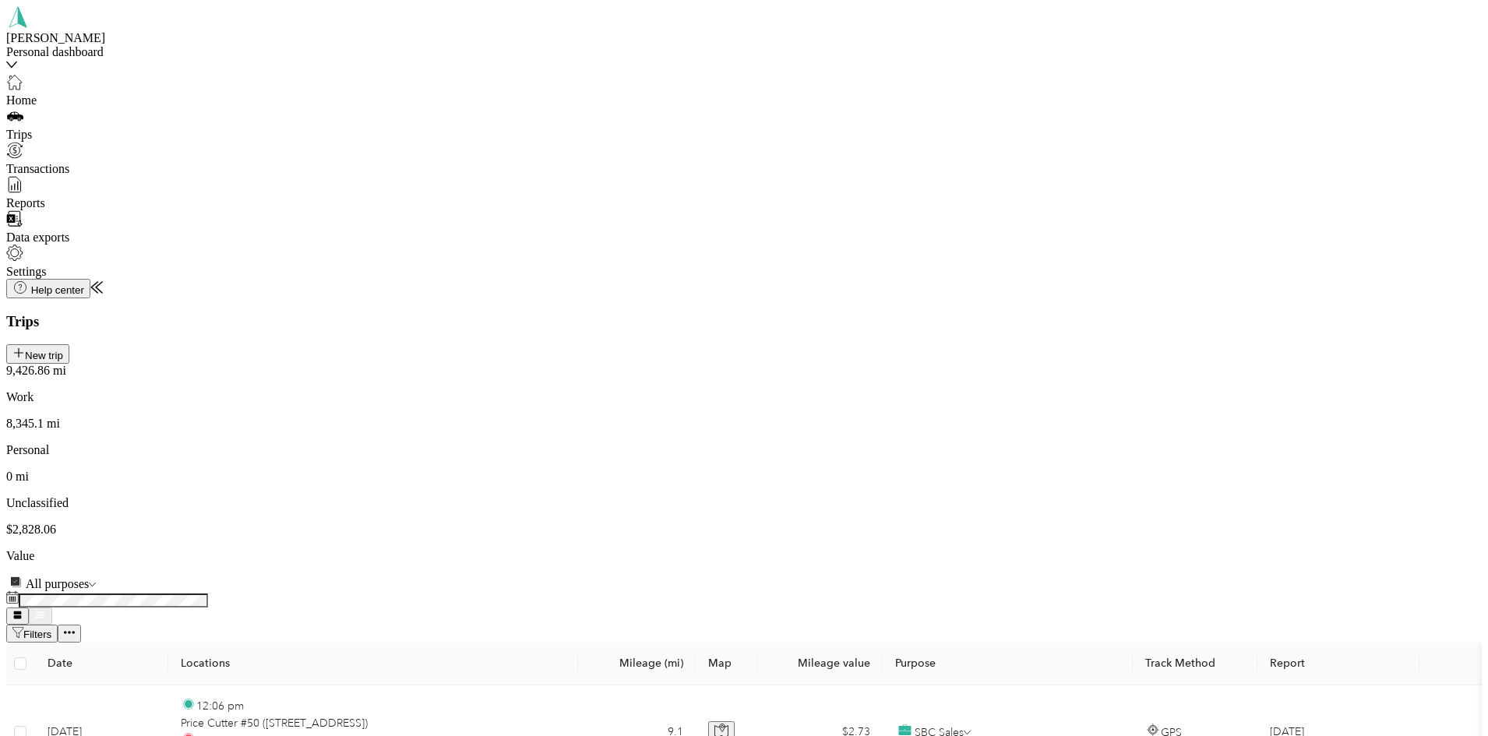
click at [1158, 492] on span "Personal" at bounding box center [1165, 485] width 43 height 13
click at [1168, 690] on li "Personal" at bounding box center [1206, 683] width 162 height 16
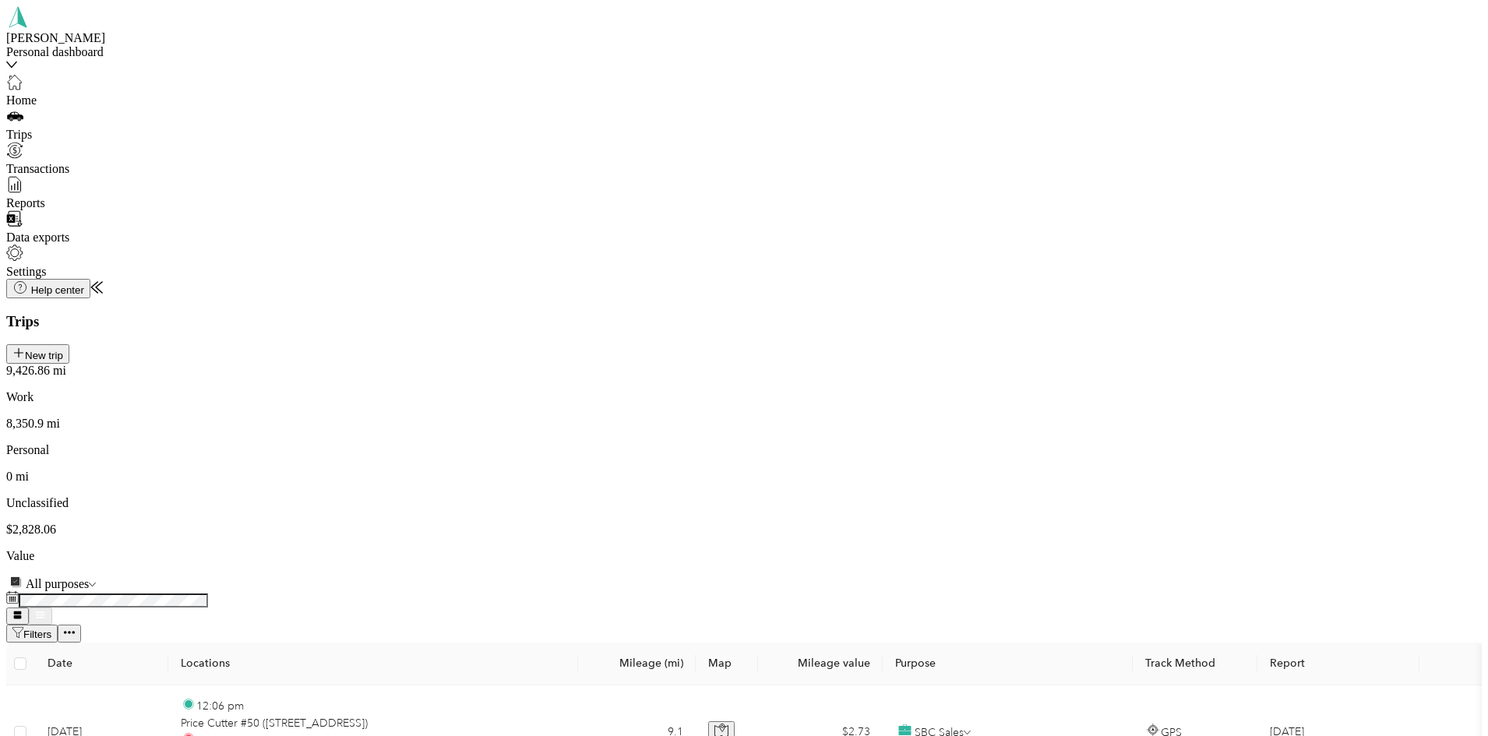
click at [1186, 126] on span "Errands/SBC Business" at bounding box center [1200, 126] width 113 height 13
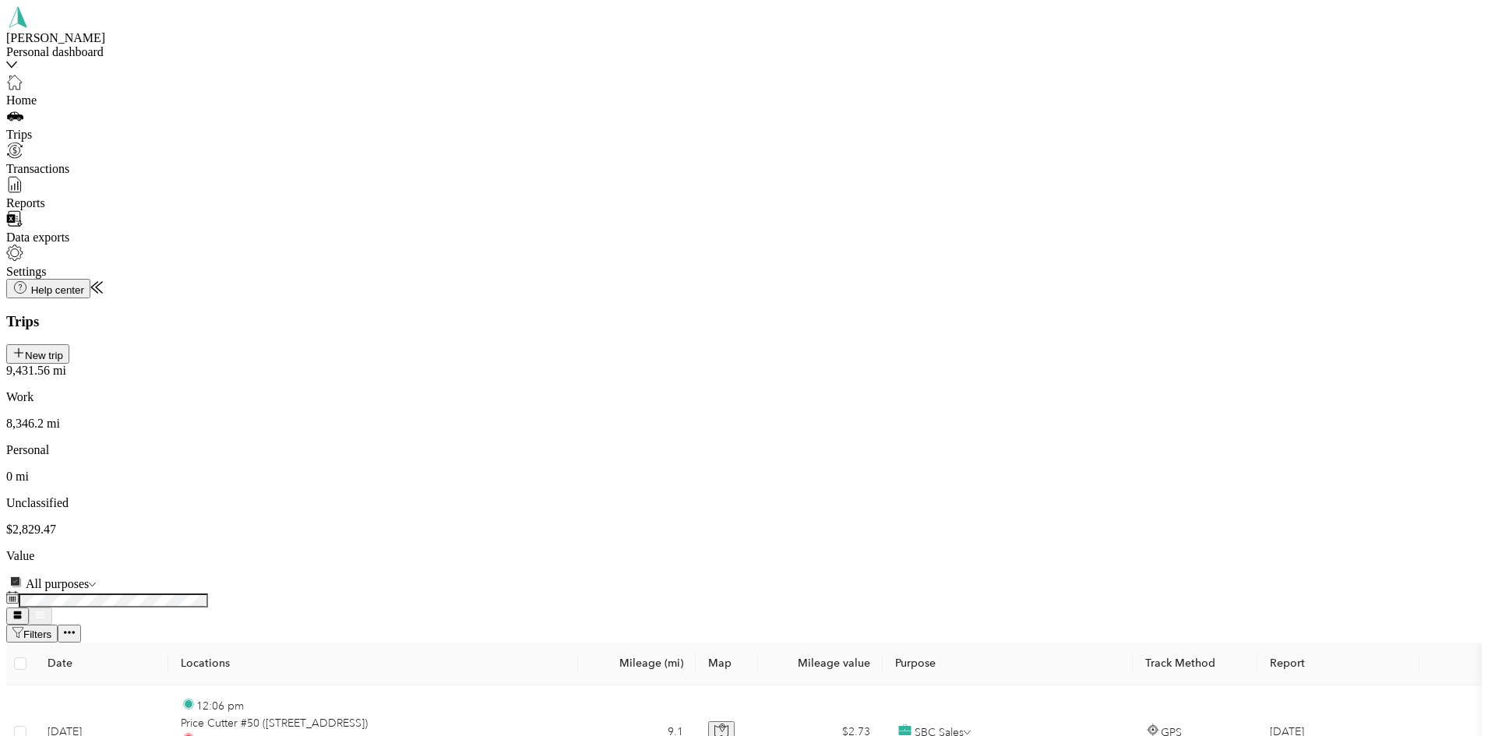
click at [1108, 485] on div "[STREET_ADDRESS][GEOGRAPHIC_DATA] [STREET_ADDRESS]" at bounding box center [1262, 495] width 396 height 28
click at [1077, 505] on span "Errands/SBC Business" at bounding box center [1120, 498] width 113 height 13
click at [1147, 650] on li "Personal" at bounding box center [1206, 642] width 162 height 16
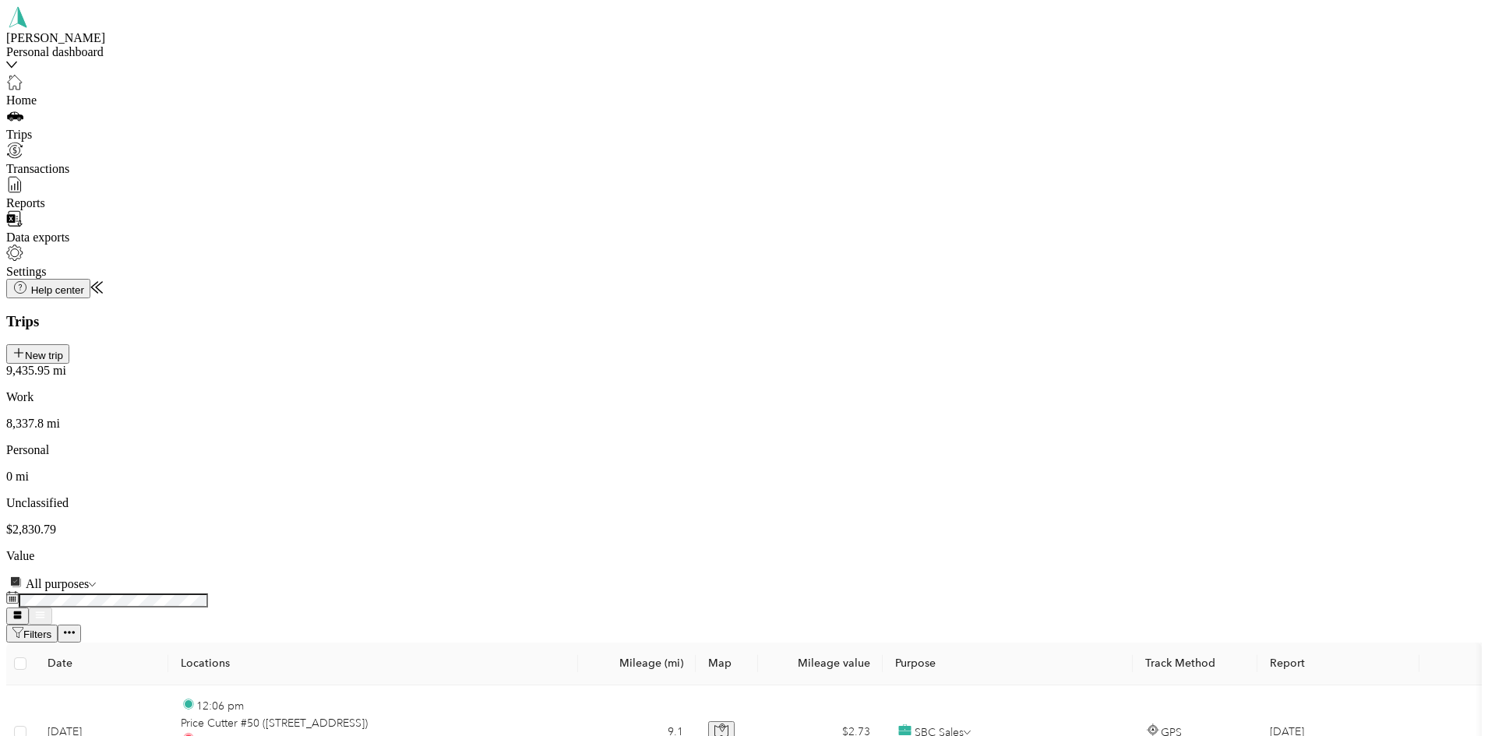
click at [1157, 584] on li "Personal" at bounding box center [1206, 576] width 162 height 16
click at [1161, 508] on span "SBC Sales" at bounding box center [1170, 501] width 53 height 13
click at [1151, 540] on span "SBC Sales" at bounding box center [1170, 533] width 53 height 13
click at [1144, 476] on span "SBC Sales" at bounding box center [1170, 469] width 53 height 13
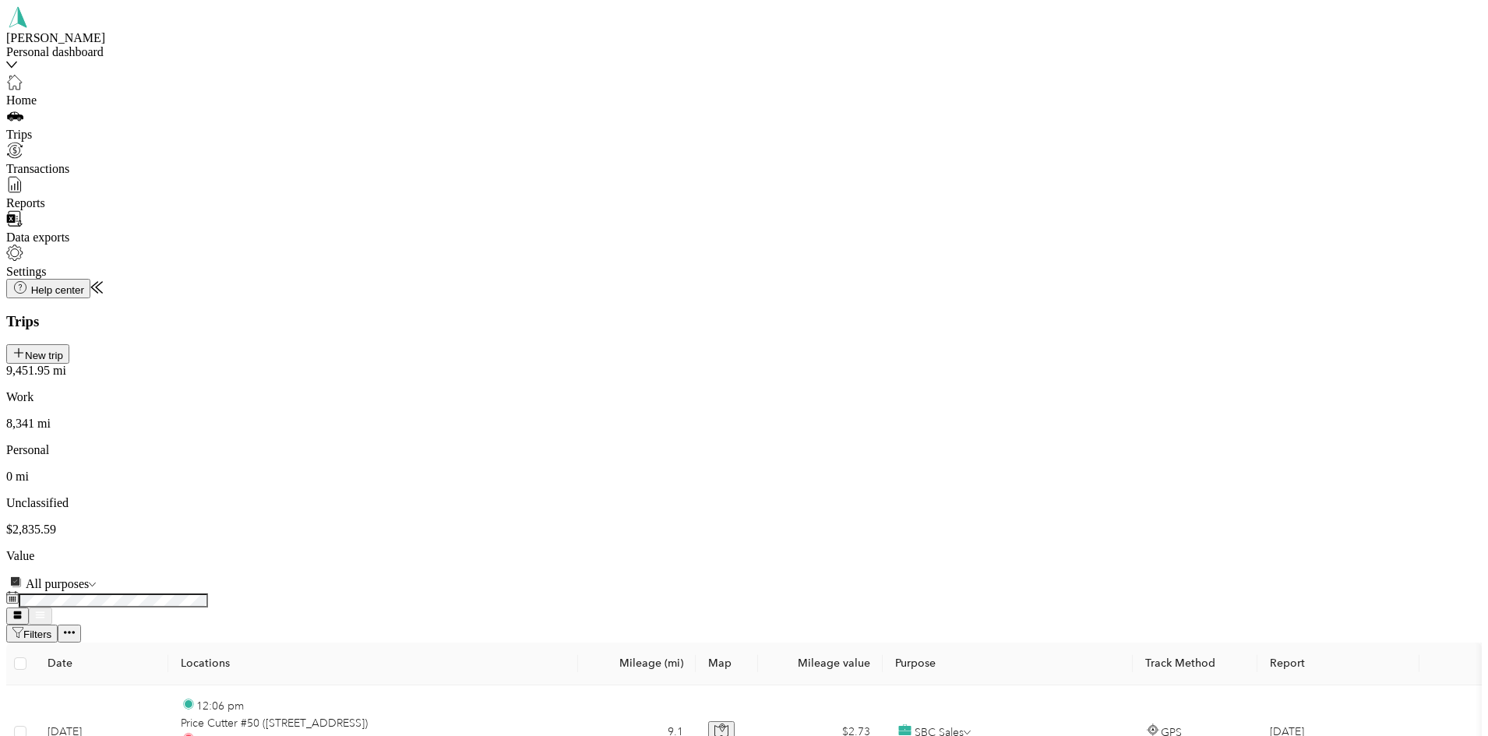
click at [1127, 486] on div "[STREET_ADDRESS][GEOGRAPHIC_DATA] [STREET_ADDRESS]" at bounding box center [1262, 498] width 396 height 28
click at [1068, 559] on span "SBC Sales" at bounding box center [1090, 552] width 53 height 13
click at [1155, 356] on span "Personal" at bounding box center [1165, 349] width 43 height 13
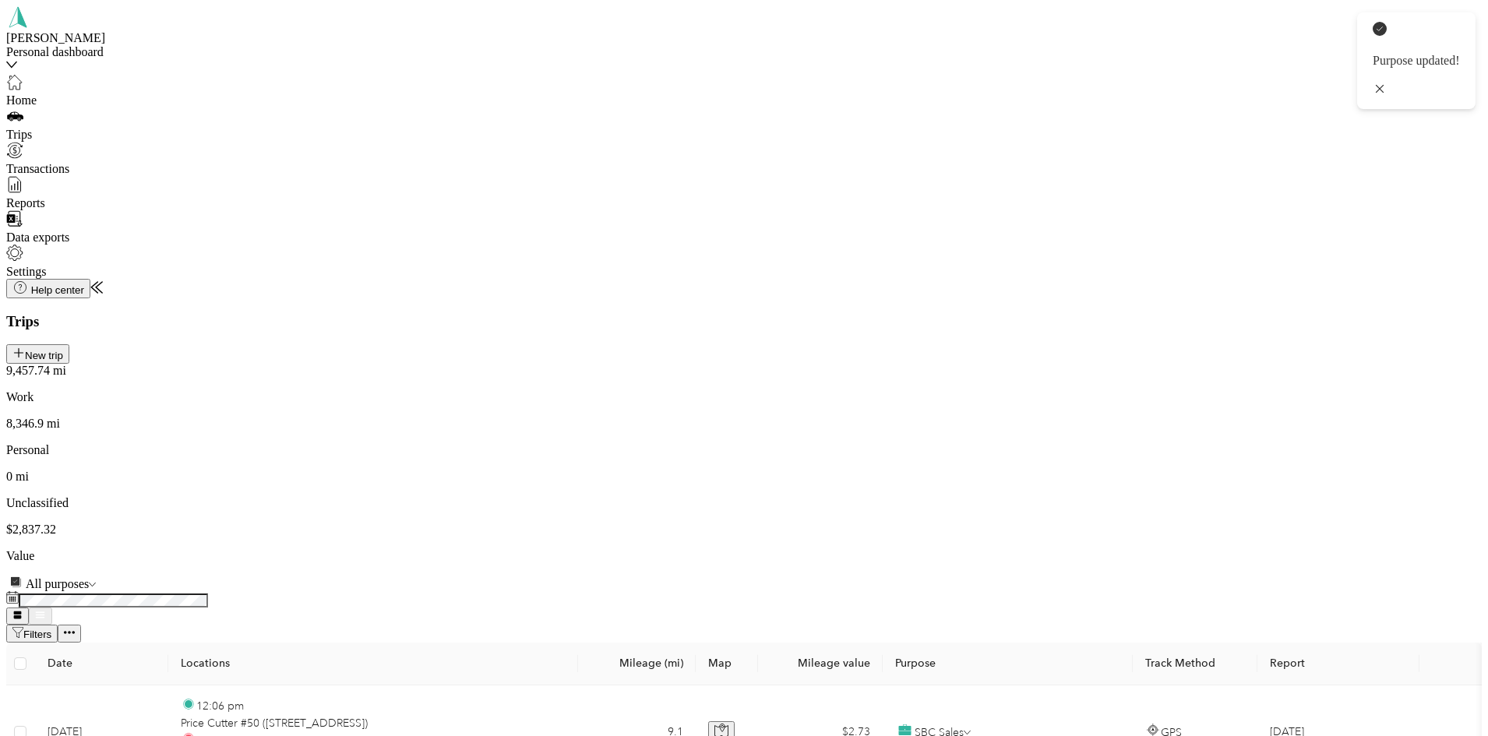
click at [1169, 209] on li "SBC Special Event/FMO" at bounding box center [1206, 201] width 162 height 16
click at [1172, 139] on li "SBC Special Event/FMO" at bounding box center [1206, 131] width 162 height 16
click at [1153, 600] on span "SBC Sales" at bounding box center [1170, 593] width 53 height 13
click at [1158, 685] on li "Personal" at bounding box center [1206, 677] width 162 height 16
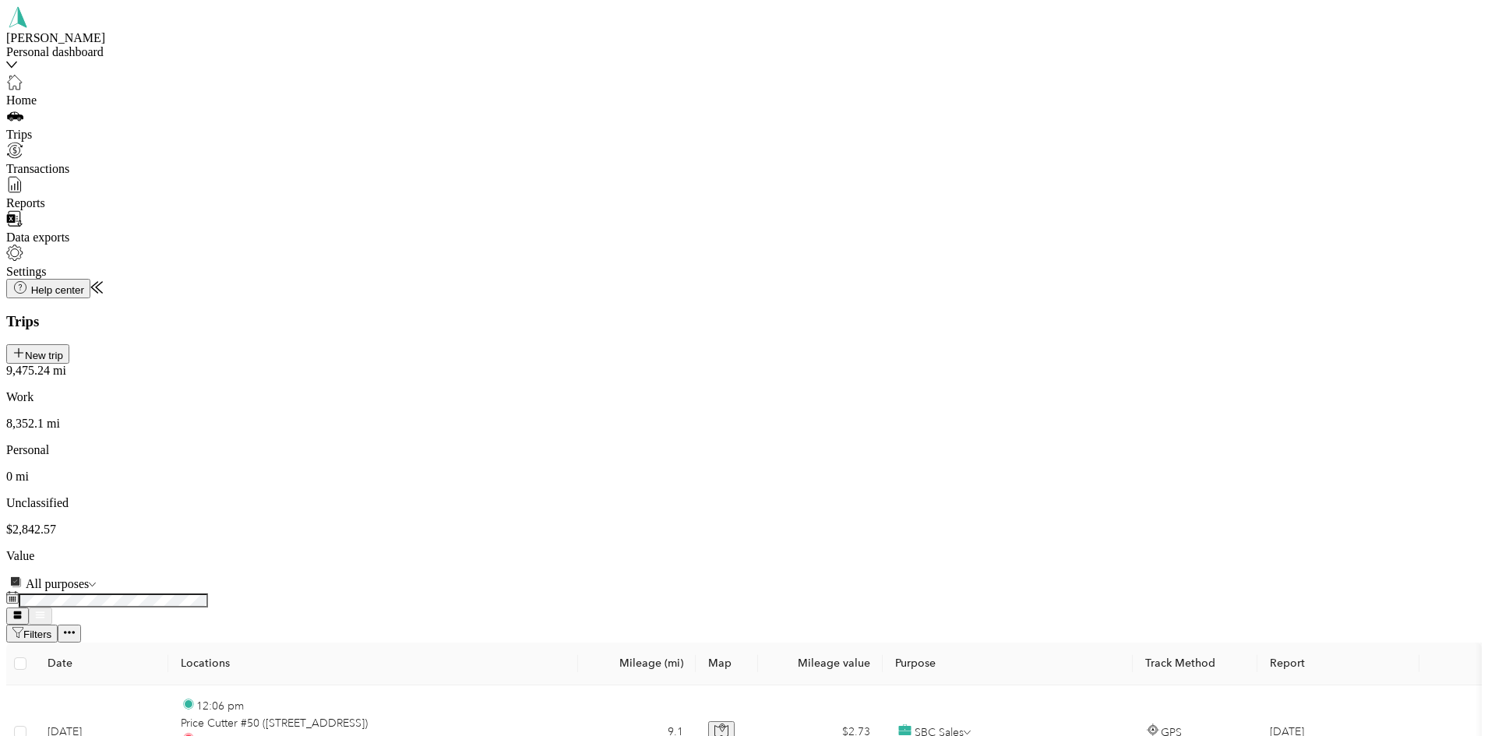
scroll to position [15006, 0]
click at [1165, 567] on span "Personal" at bounding box center [1165, 560] width 43 height 13
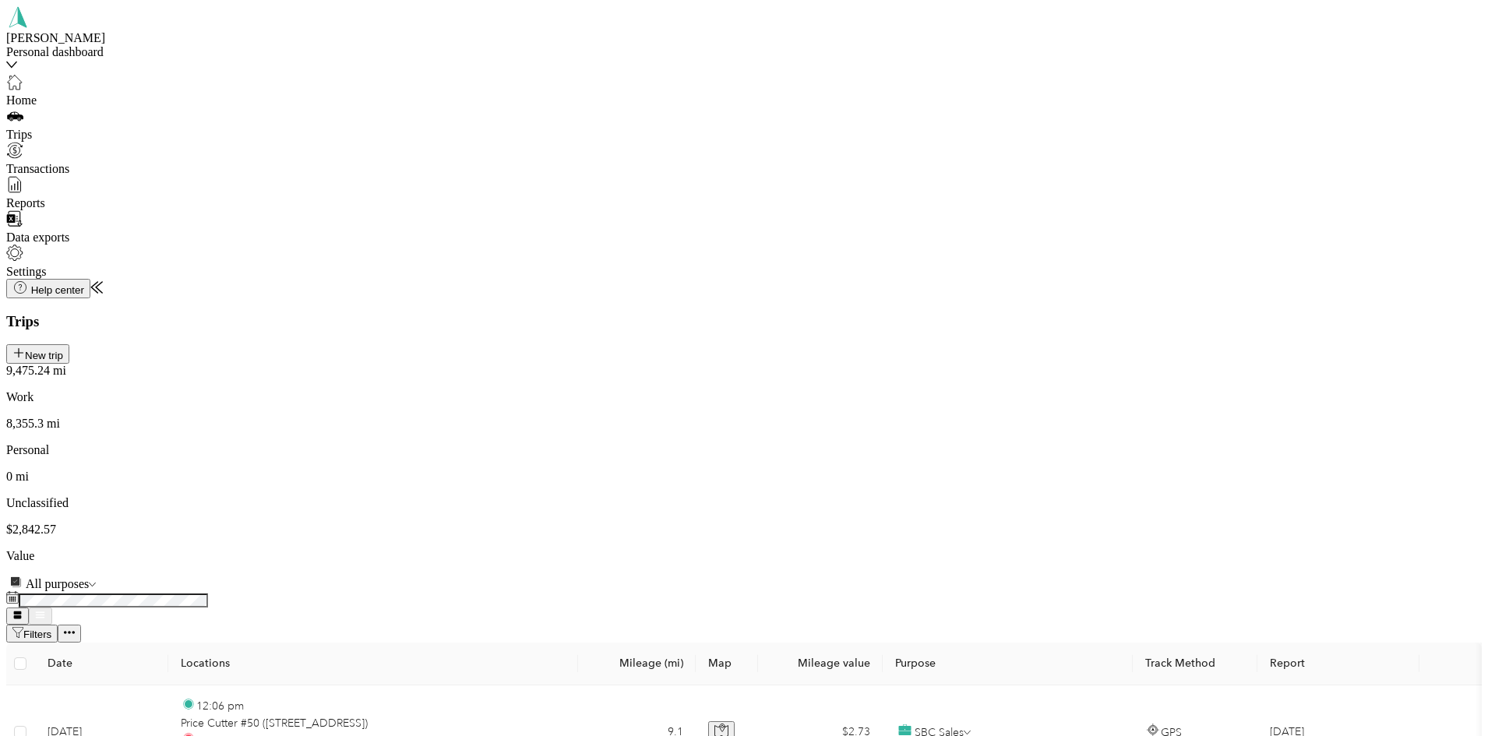
scroll to position [15237, 0]
click at [1157, 400] on span "Personal" at bounding box center [1165, 392] width 43 height 13
